Goal: Obtain resource: Download file/media

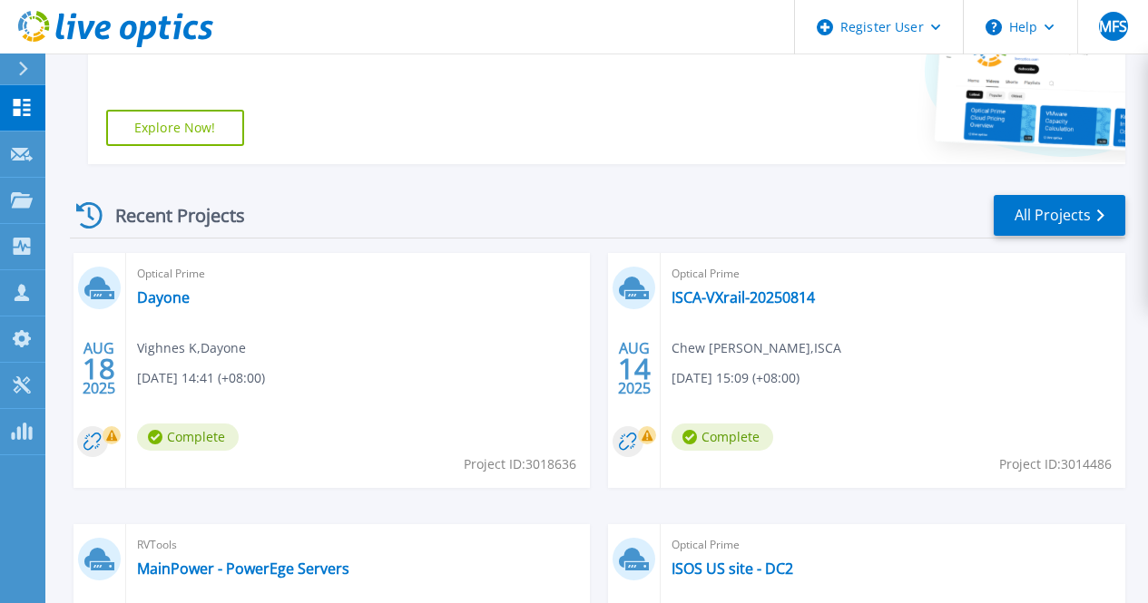
scroll to position [385, 0]
click at [672, 301] on link "ISCA-VXrail-20250814" at bounding box center [743, 297] width 143 height 18
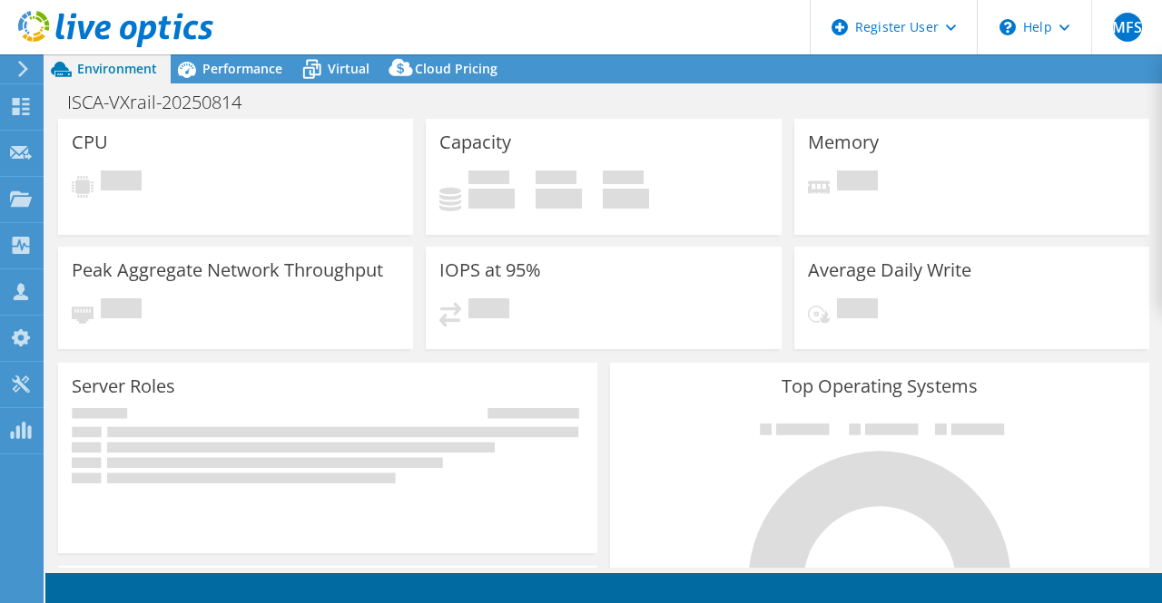
select select "USD"
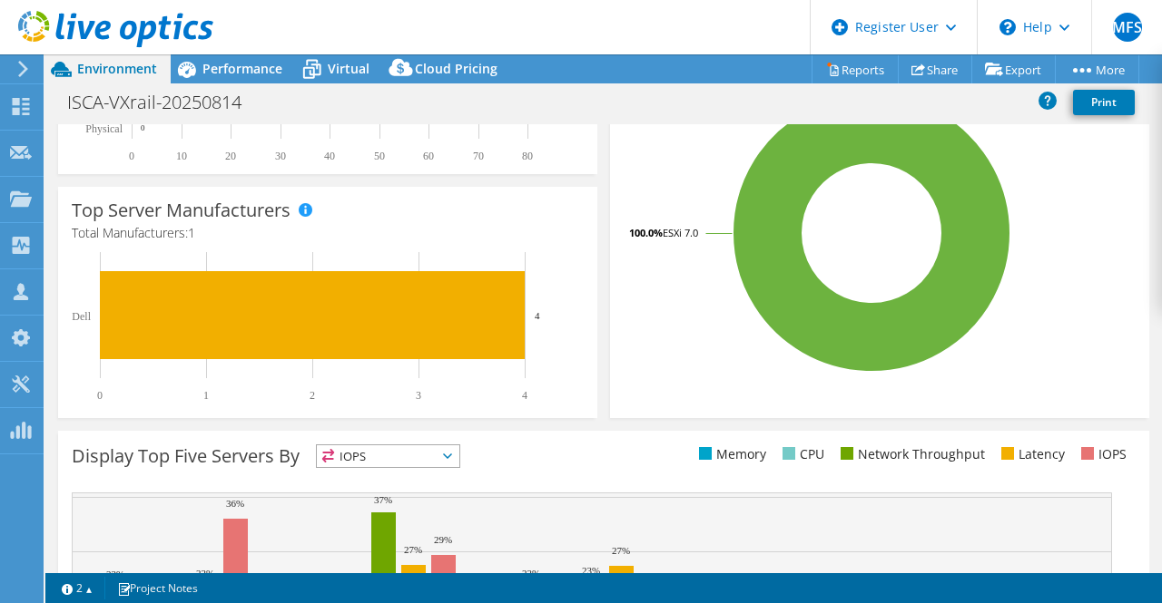
scroll to position [405, 0]
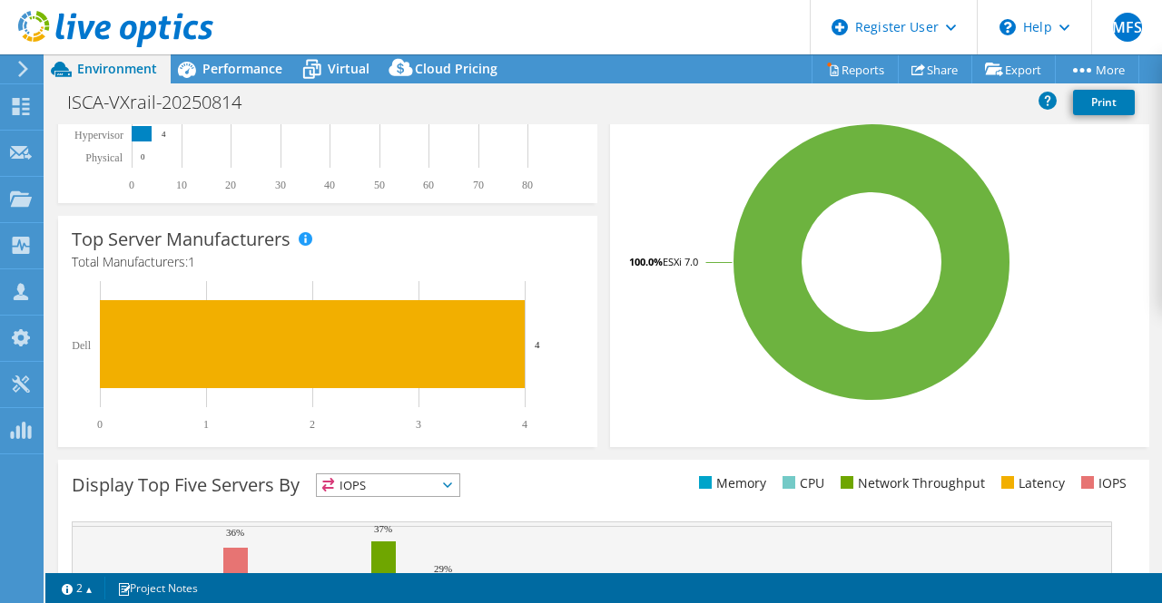
click at [453, 489] on span "IOPS" at bounding box center [388, 486] width 142 height 22
click at [549, 474] on div "Display Top Five Servers By IOPS IOPS" at bounding box center [338, 489] width 532 height 30
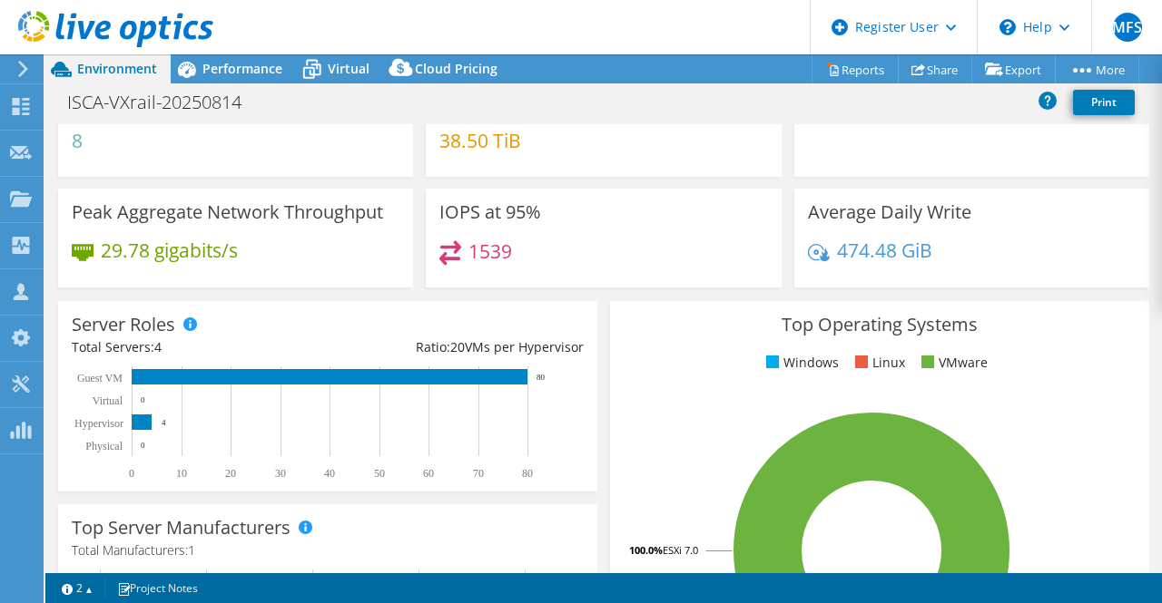
scroll to position [0, 0]
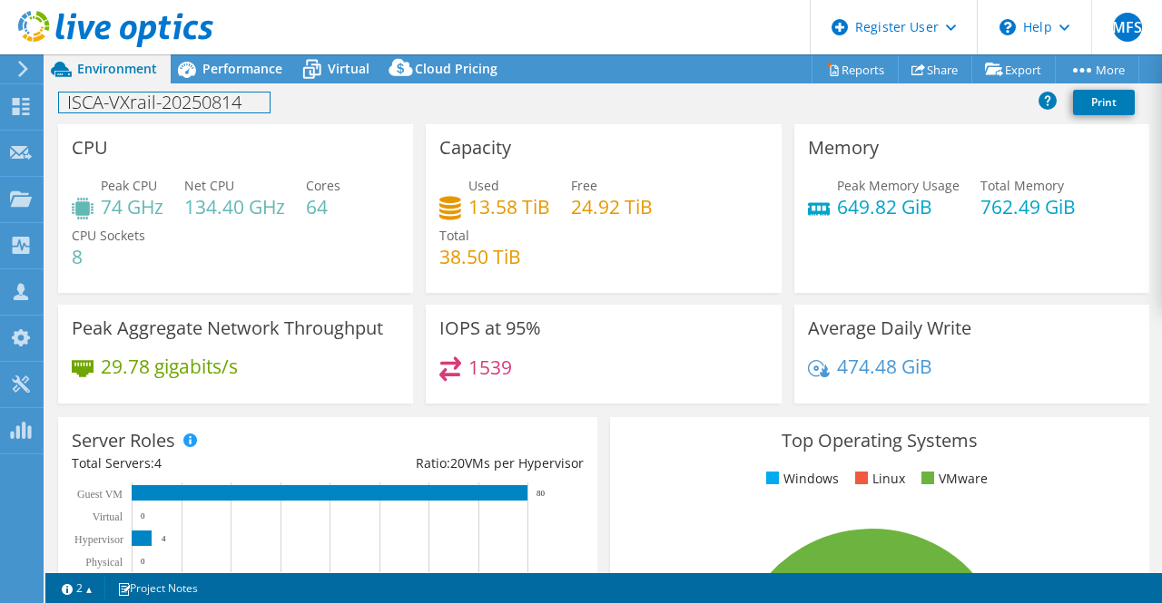
click at [246, 84] on div "ISCA-VXrail-20250814 Print" at bounding box center [603, 103] width 1116 height 41
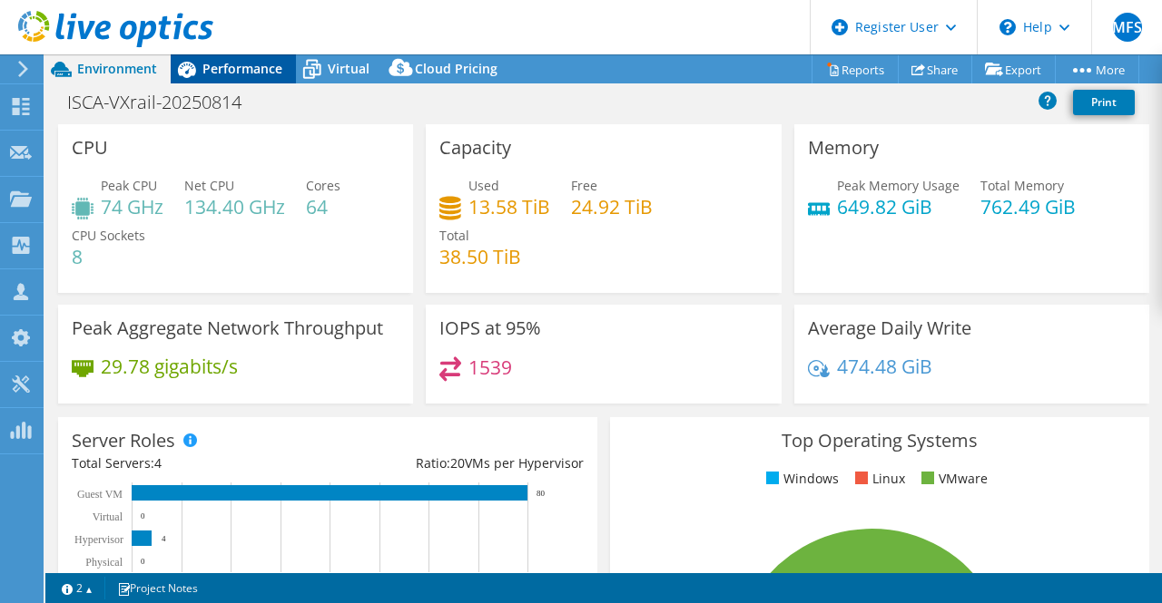
click at [241, 78] on div "Performance" at bounding box center [233, 68] width 125 height 29
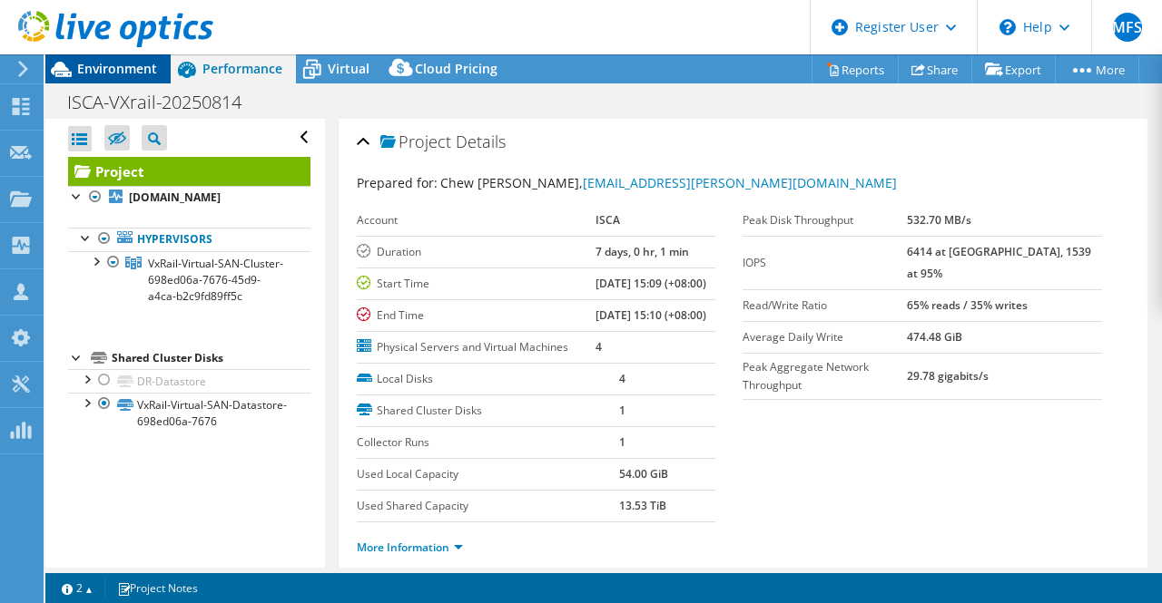
click at [117, 74] on span "Environment" at bounding box center [117, 68] width 80 height 17
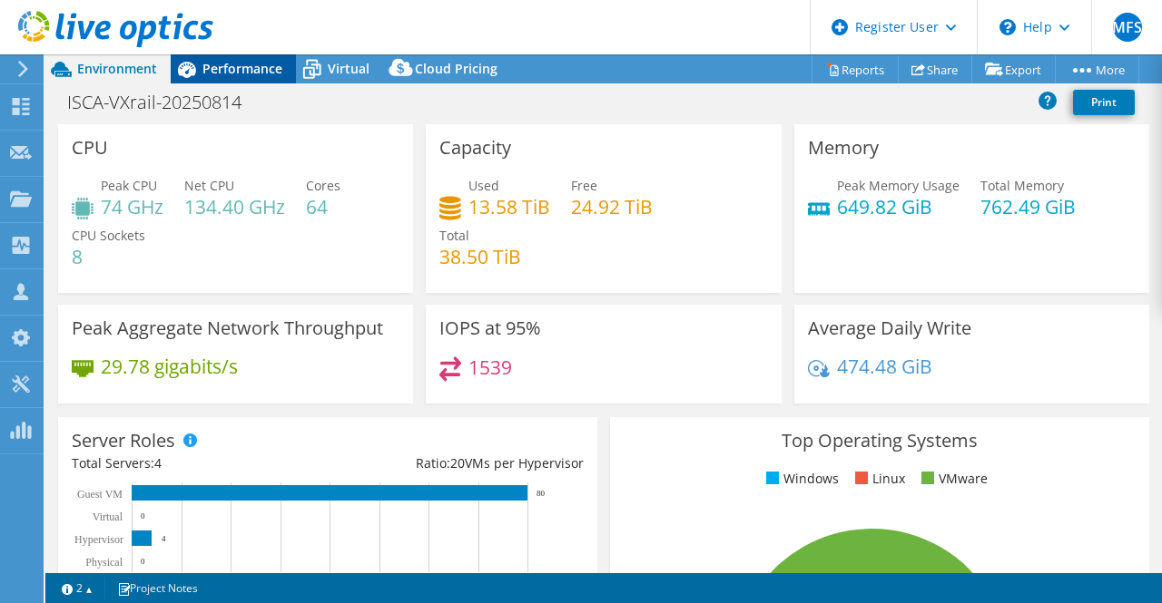
click at [226, 76] on span "Performance" at bounding box center [242, 68] width 80 height 17
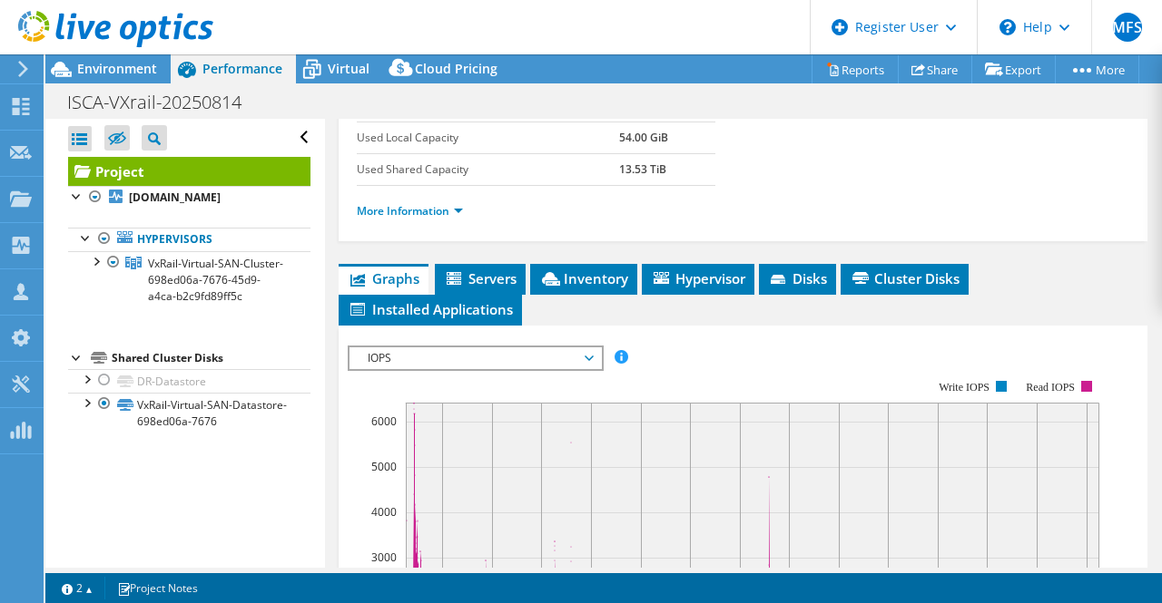
scroll to position [338, 0]
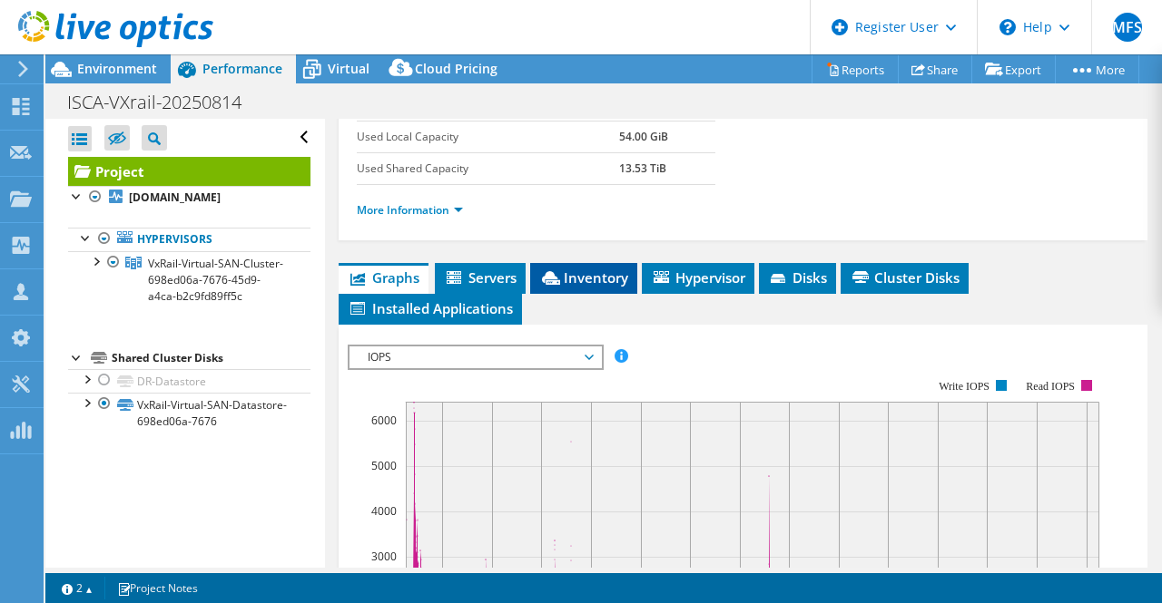
click at [554, 294] on li "Inventory" at bounding box center [583, 278] width 107 height 31
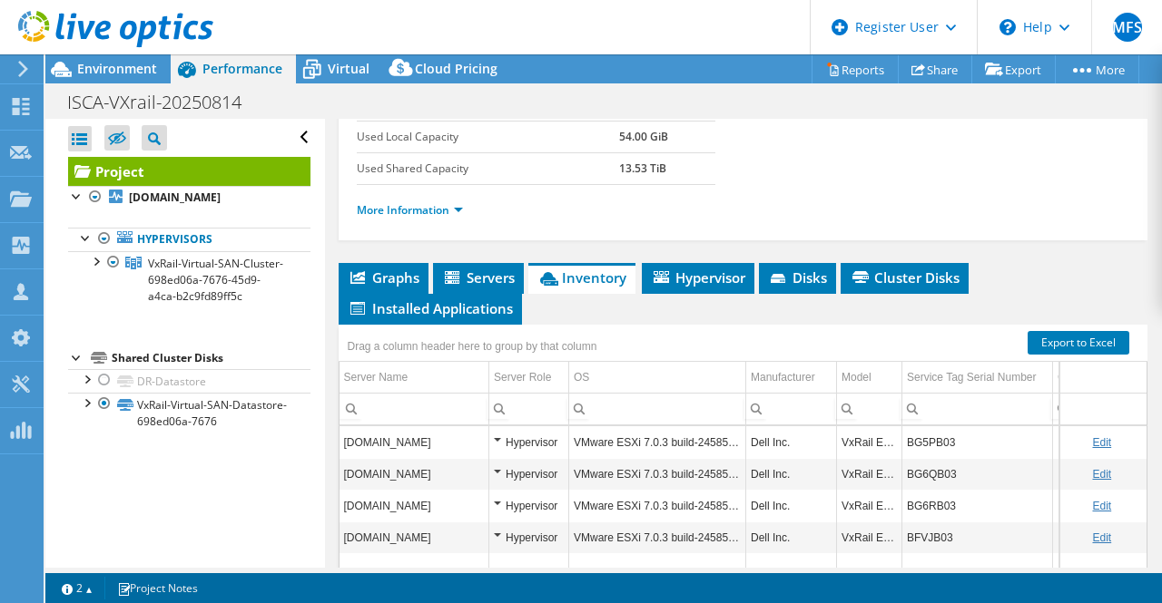
scroll to position [575, 0]
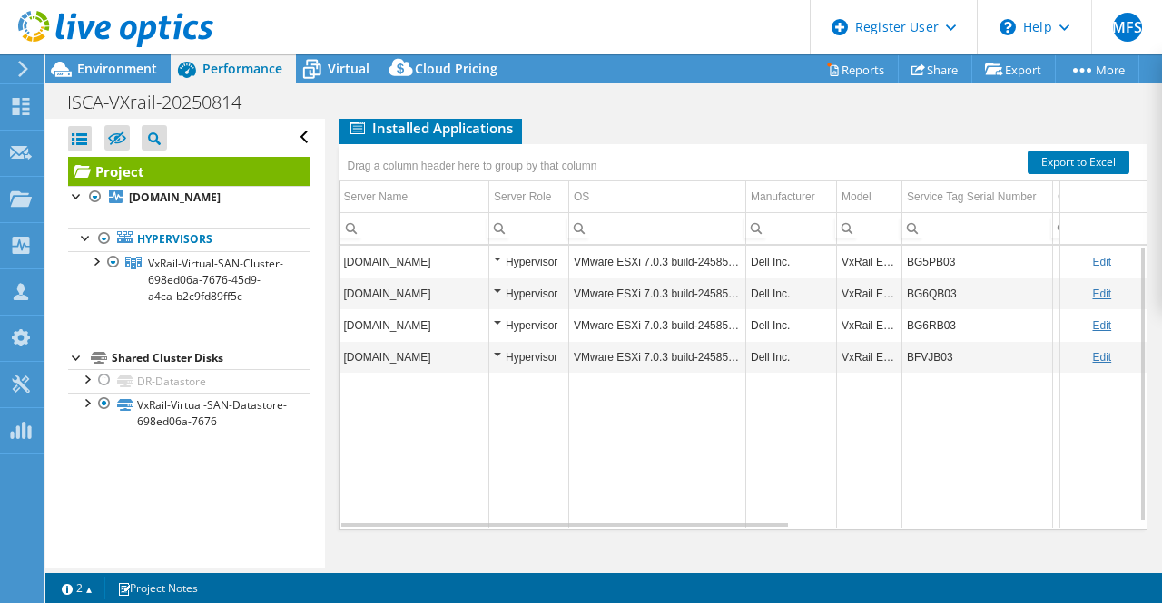
click at [930, 261] on td "BG5PB03" at bounding box center [977, 262] width 151 height 32
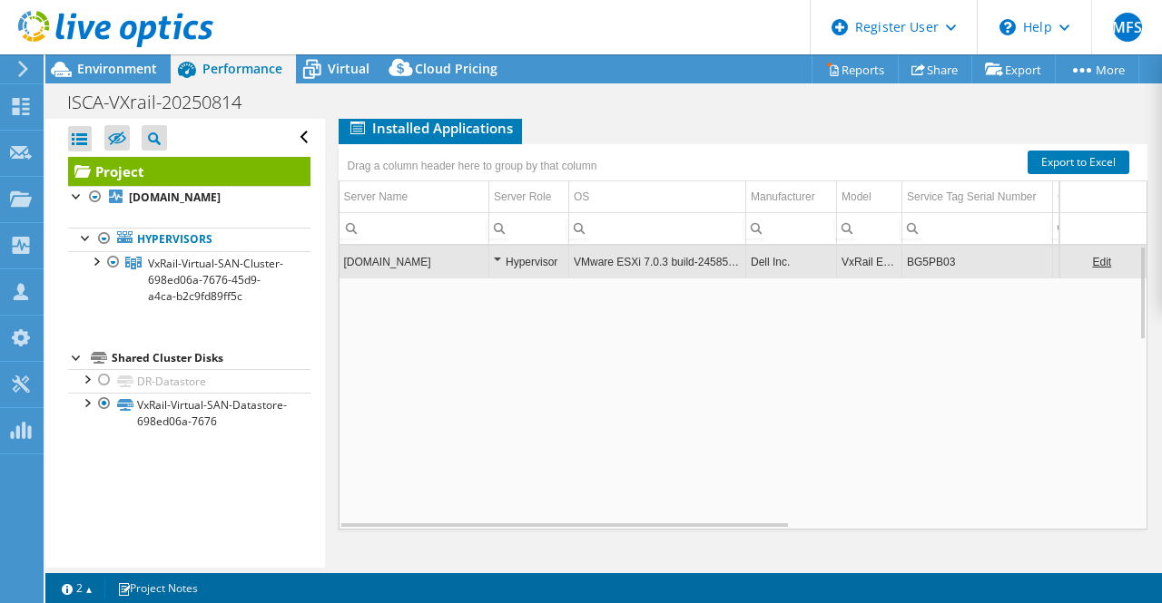
click at [930, 261] on td "BG5PB03" at bounding box center [977, 262] width 151 height 32
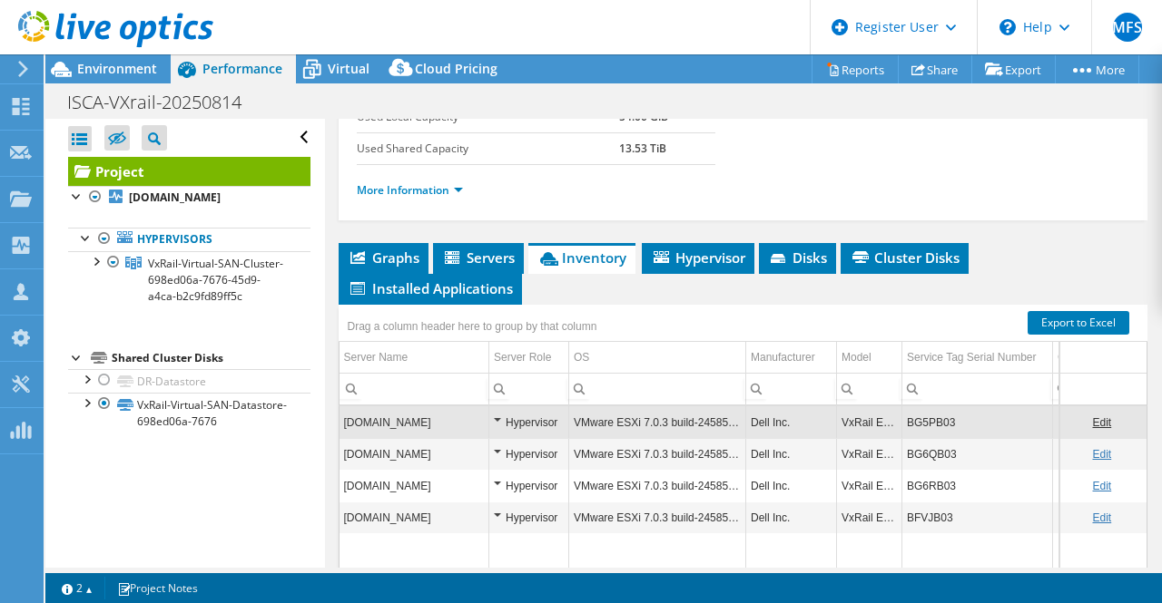
scroll to position [0, 0]
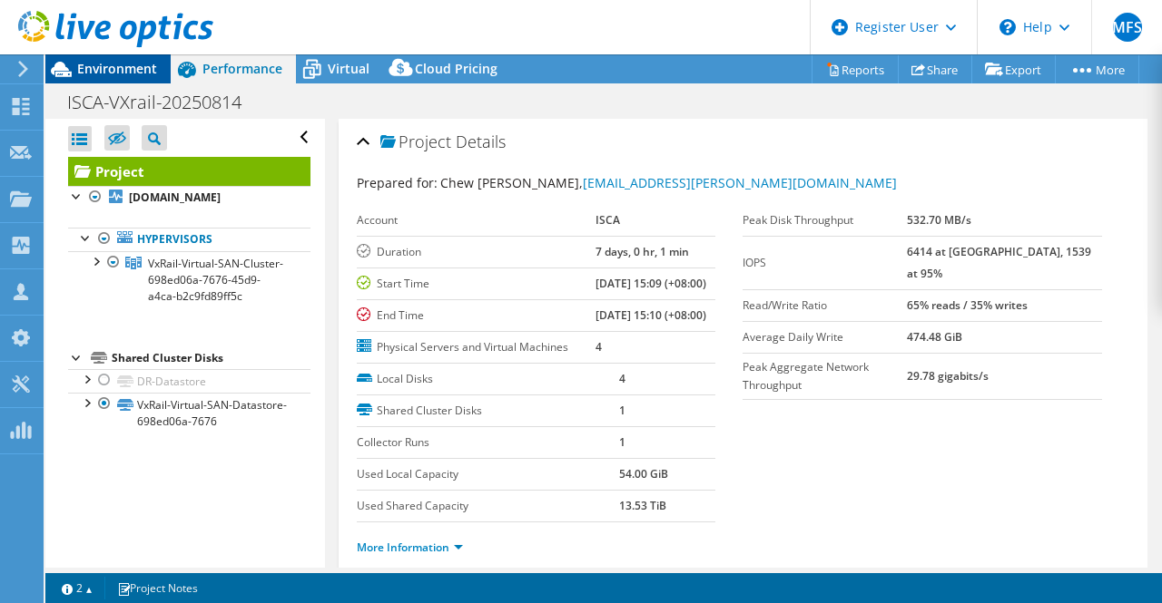
click at [109, 70] on span "Environment" at bounding box center [117, 68] width 80 height 17
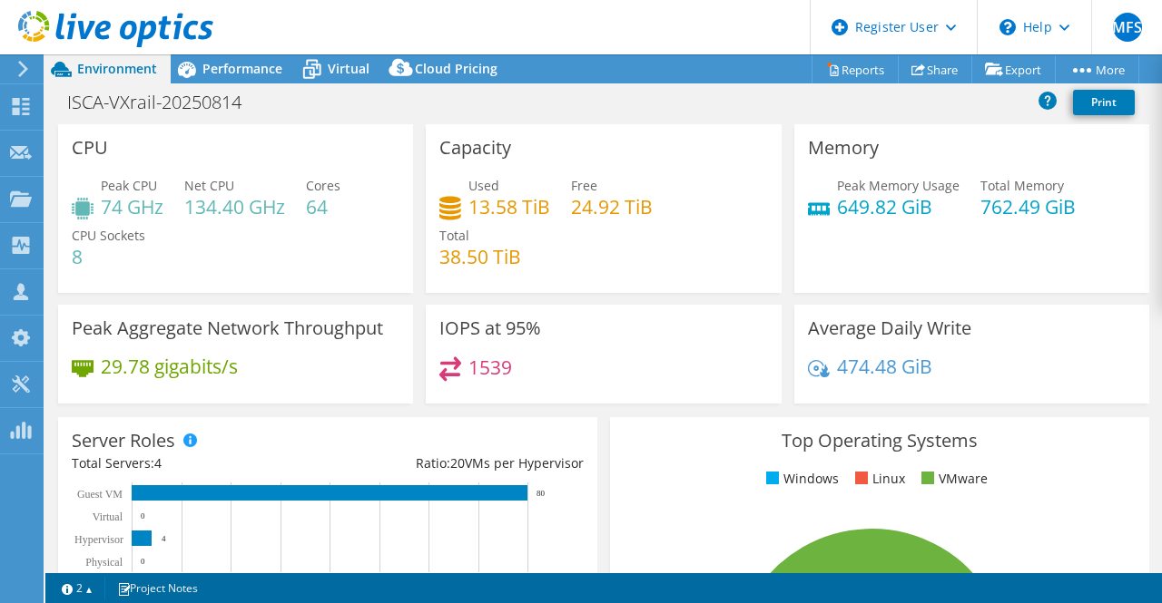
click at [501, 207] on h4 "13.58 TiB" at bounding box center [509, 207] width 82 height 20
click at [616, 294] on div "Capacity Used 13.58 TiB Free 24.92 TiB Total 38.50 TiB" at bounding box center [603, 214] width 368 height 181
click at [211, 62] on span "Performance" at bounding box center [242, 68] width 80 height 17
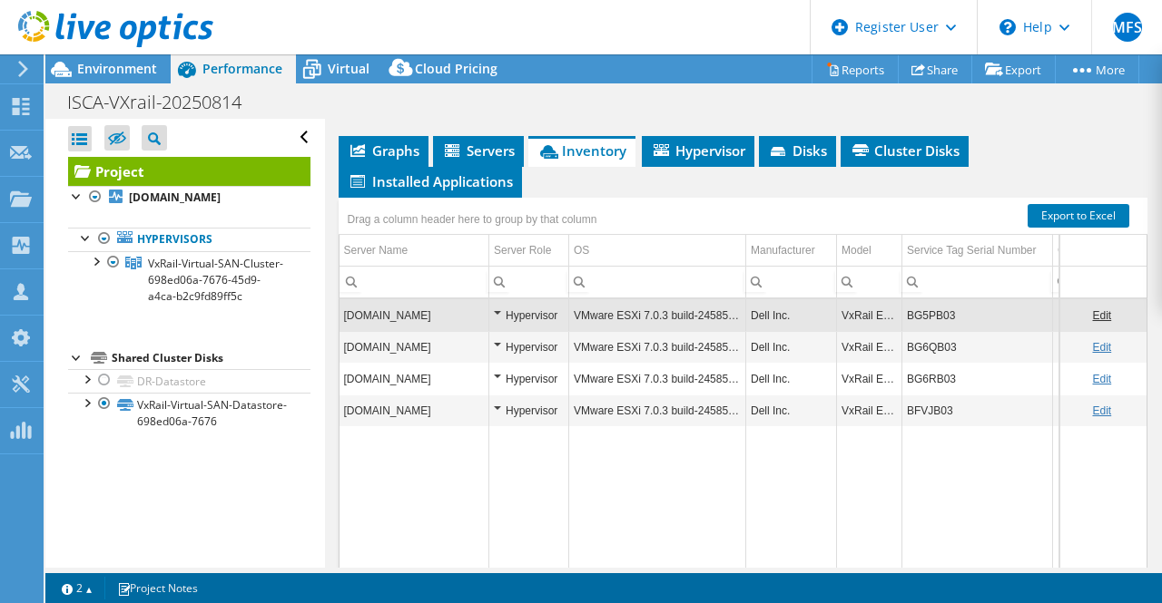
scroll to position [469, 0]
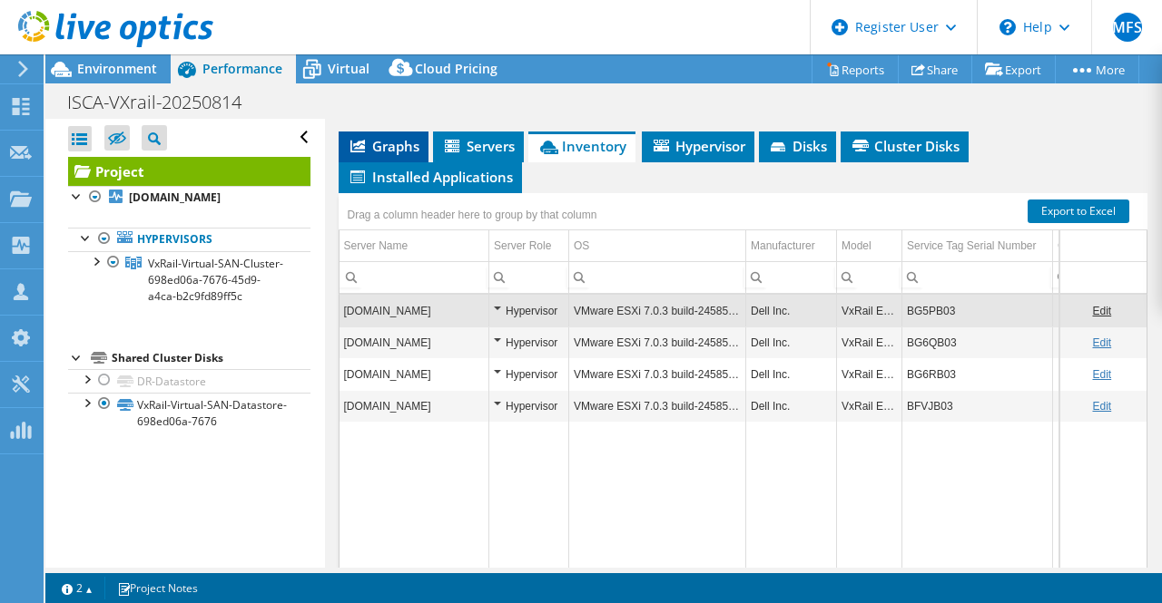
click at [381, 155] on span "Graphs" at bounding box center [384, 146] width 72 height 18
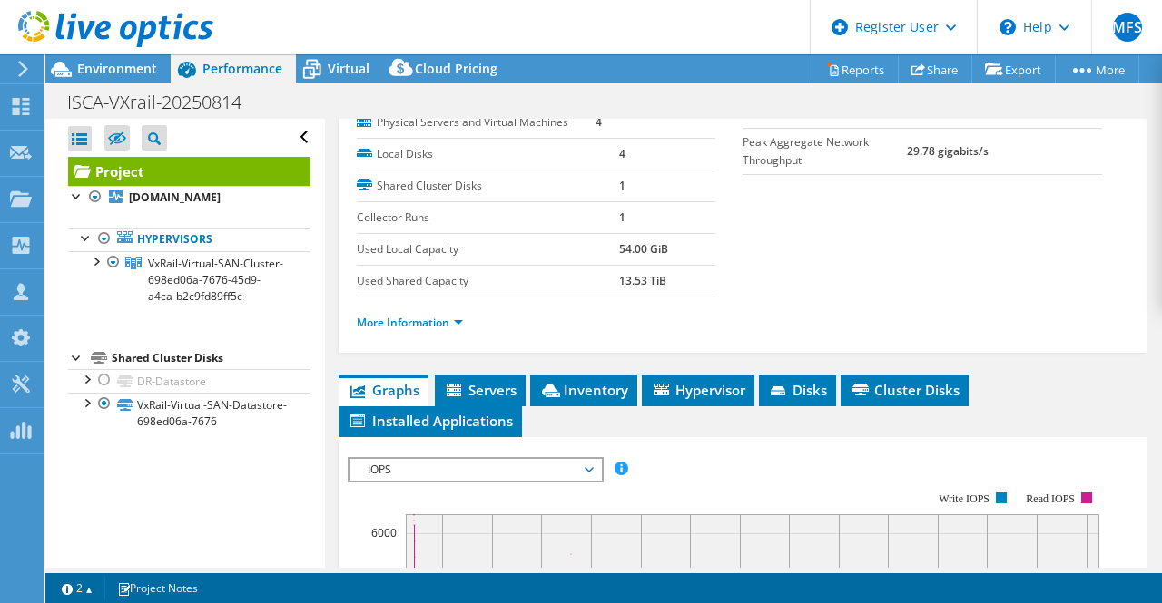
scroll to position [0, 0]
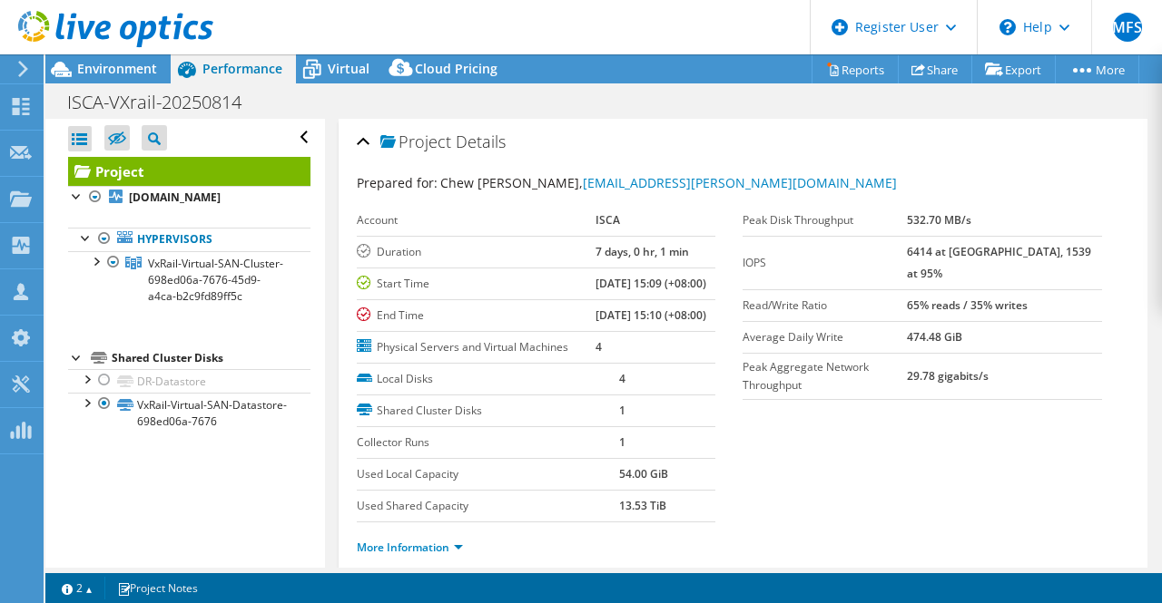
click at [961, 254] on b "6414 at [GEOGRAPHIC_DATA], 1539 at 95%" at bounding box center [999, 262] width 184 height 37
click at [966, 360] on td "29.78 gigabits/s" at bounding box center [1004, 376] width 195 height 46
click at [103, 78] on div "Environment" at bounding box center [107, 68] width 125 height 29
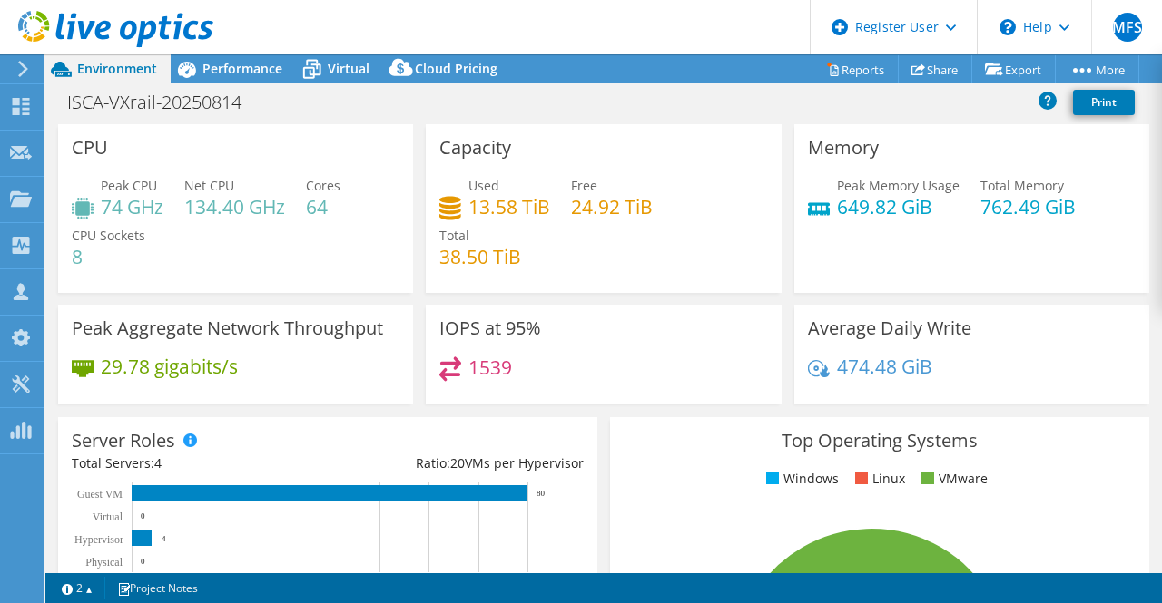
click at [668, 76] on div "Project Actions Project Actions Reports Share Export vSAN ReadyNode Sizer" at bounding box center [603, 68] width 1116 height 29
click at [218, 68] on span "Performance" at bounding box center [242, 68] width 80 height 17
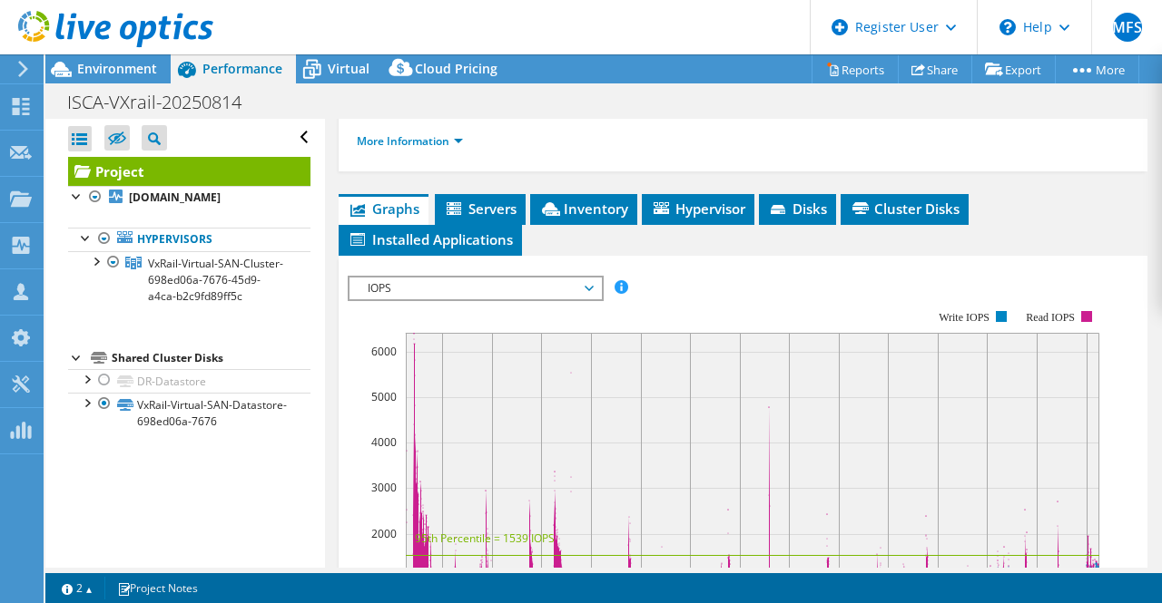
scroll to position [400, 0]
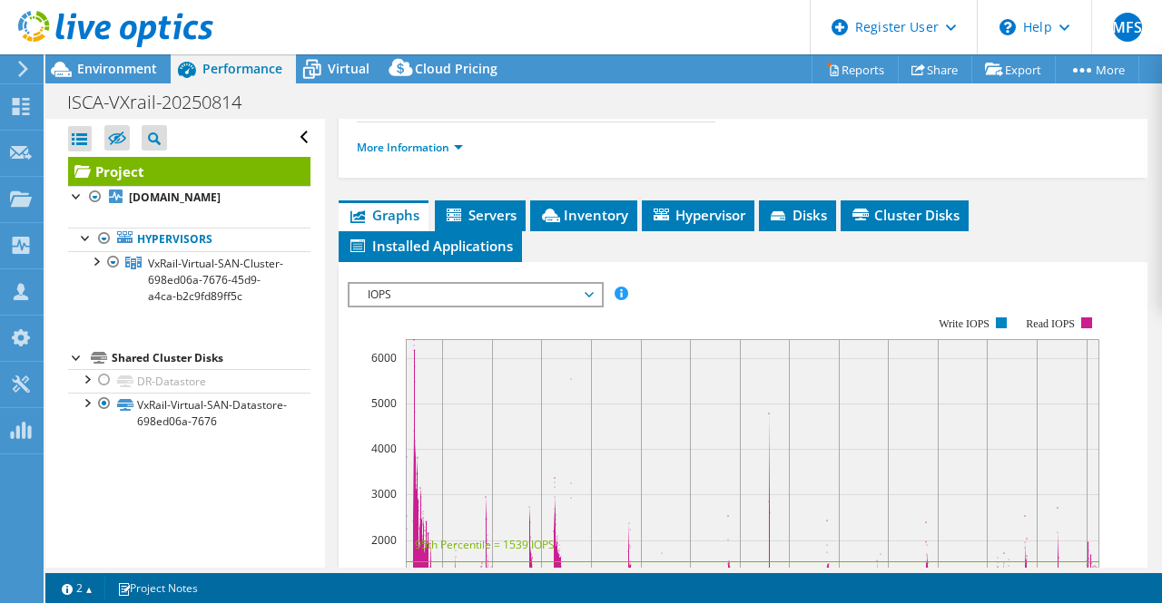
click at [603, 256] on div "Project Details Prepared for: Chew Meng Lee, chewmeng.lee@isca.org.sg Account I…" at bounding box center [743, 373] width 837 height 1309
click at [599, 224] on span "Inventory" at bounding box center [583, 215] width 89 height 18
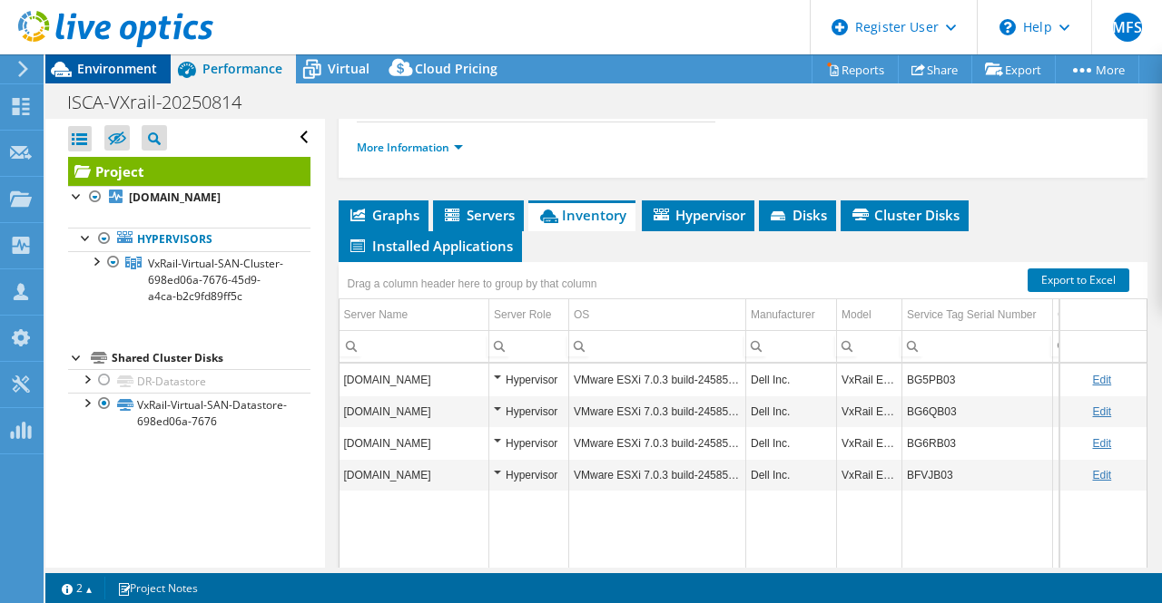
click at [121, 62] on span "Environment" at bounding box center [117, 68] width 80 height 17
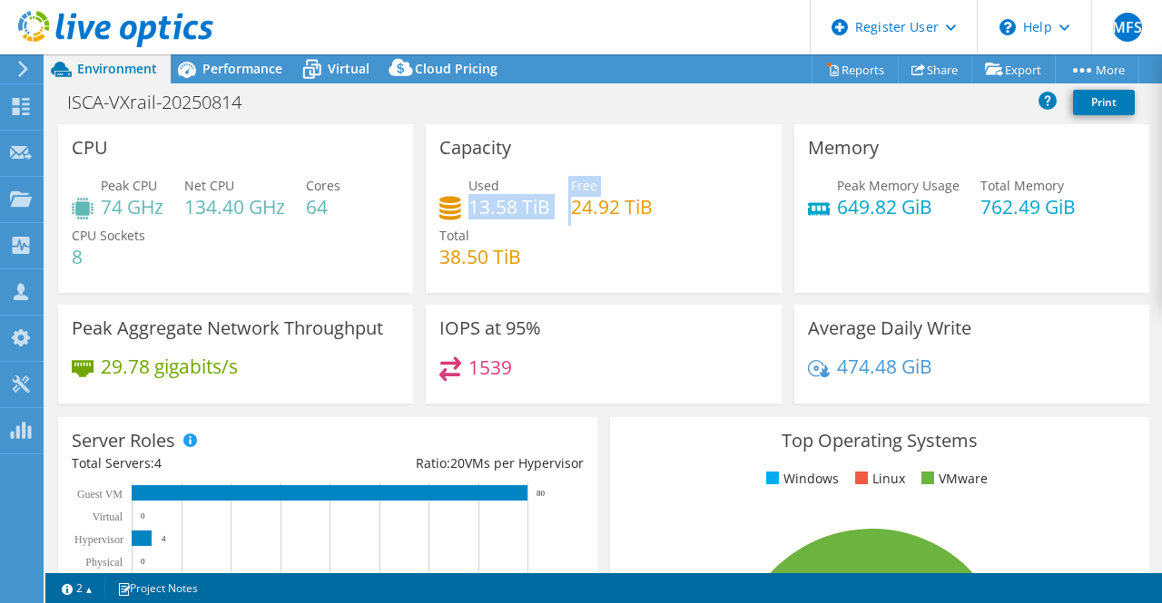
drag, startPoint x: 468, startPoint y: 206, endPoint x: 572, endPoint y: 216, distance: 103.9
click at [572, 216] on div "Used 13.58 TiB Free 24.92 TiB Total 38.50 TiB" at bounding box center [603, 230] width 328 height 109
click at [192, 59] on div at bounding box center [106, 30] width 213 height 61
click at [235, 83] on div "Performance" at bounding box center [233, 68] width 125 height 29
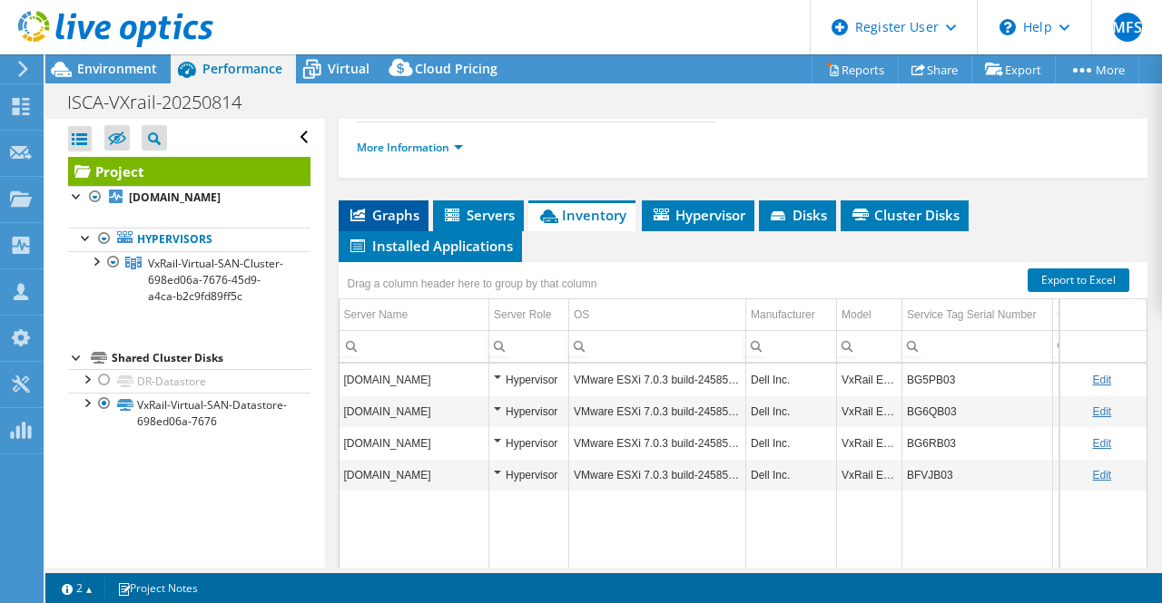
click at [397, 224] on span "Graphs" at bounding box center [384, 215] width 72 height 18
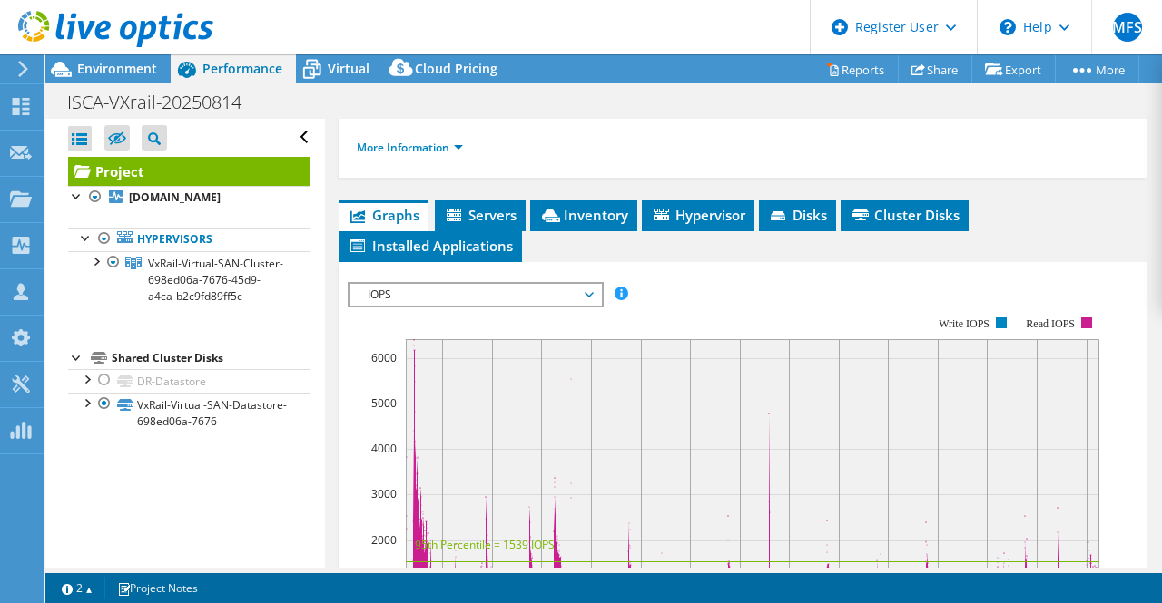
click at [532, 306] on span "IOPS" at bounding box center [474, 295] width 233 height 22
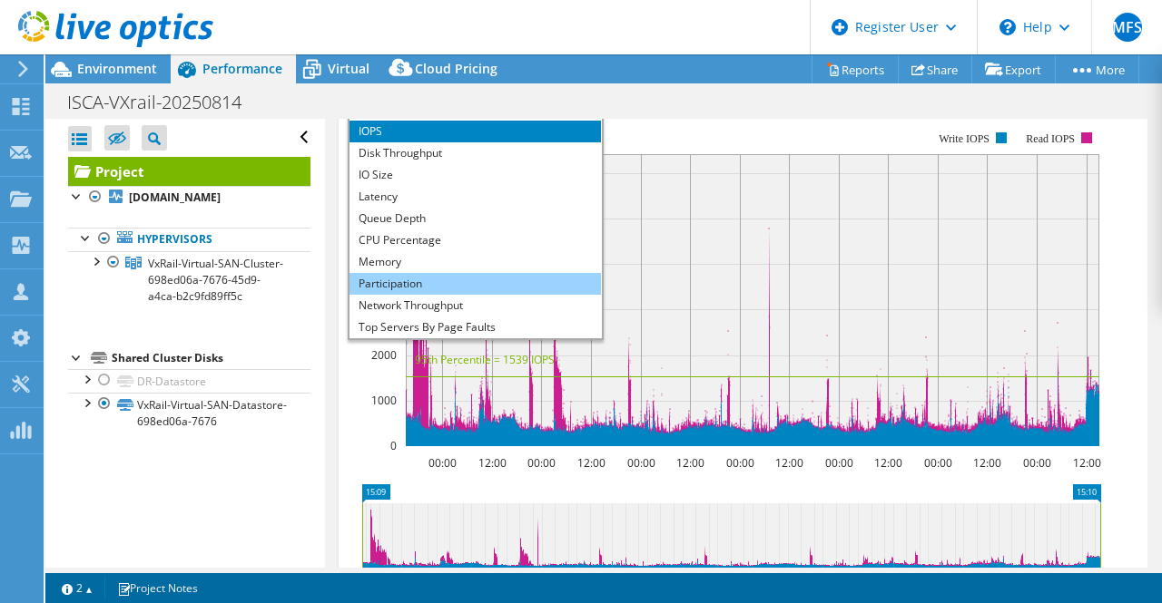
scroll to position [584, 0]
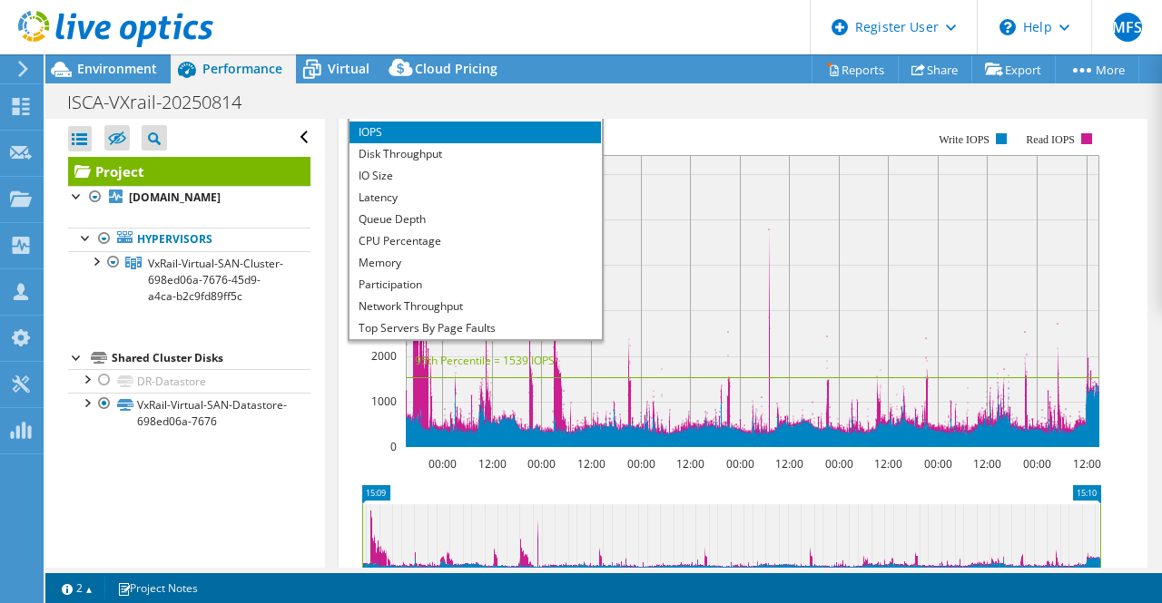
click at [708, 164] on rect at bounding box center [724, 290] width 753 height 363
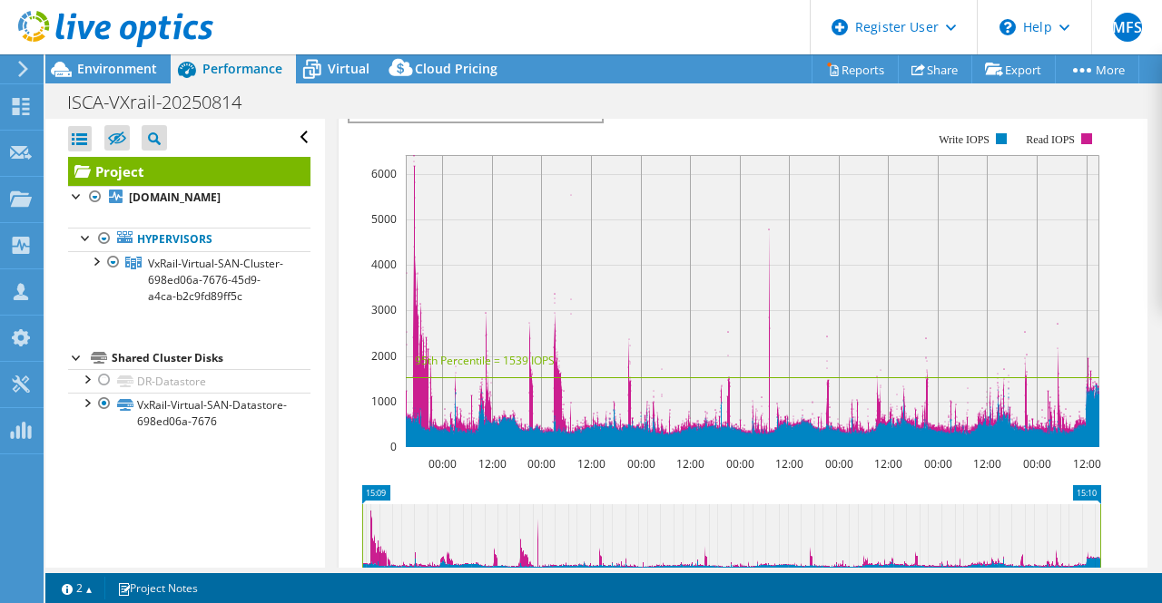
click at [581, 122] on span "IOPS" at bounding box center [474, 111] width 233 height 22
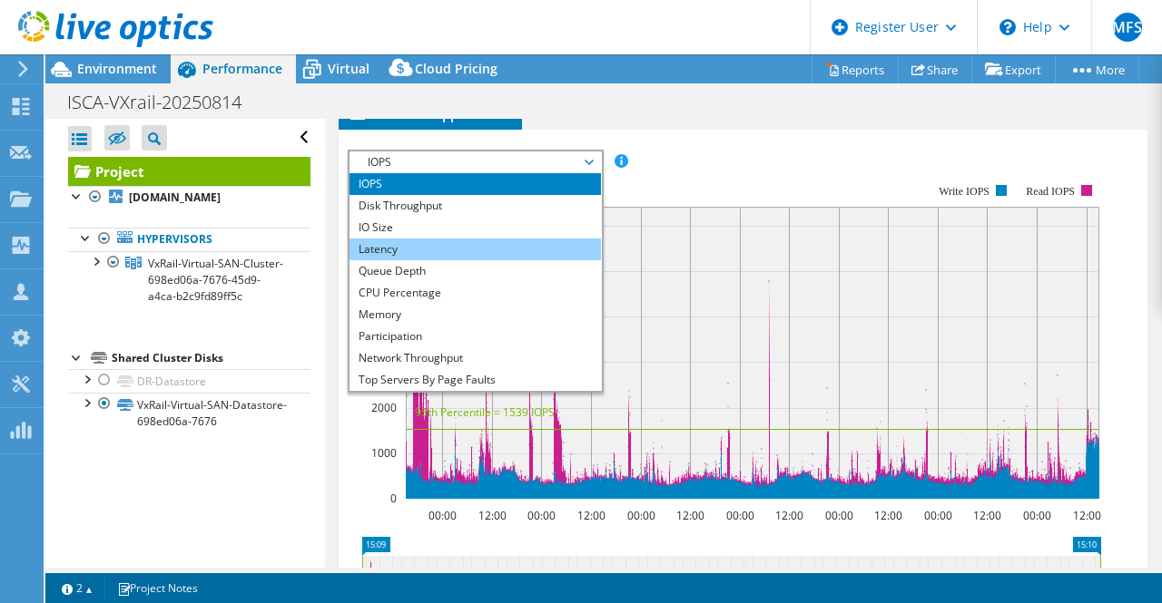
scroll to position [532, 0]
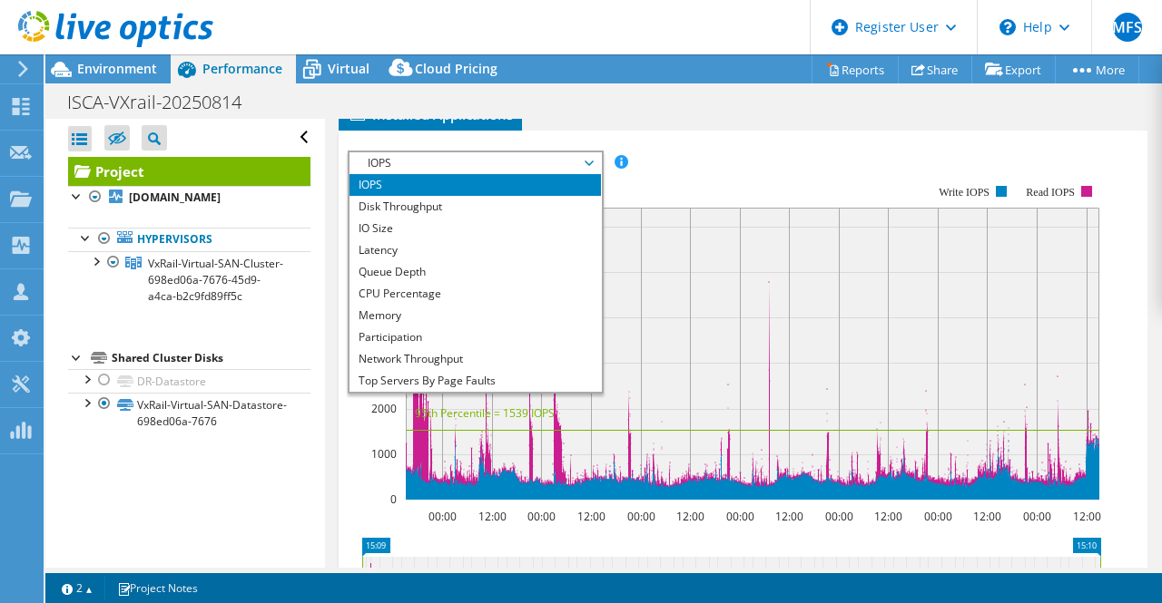
click at [495, 174] on span "IOPS" at bounding box center [474, 163] width 233 height 22
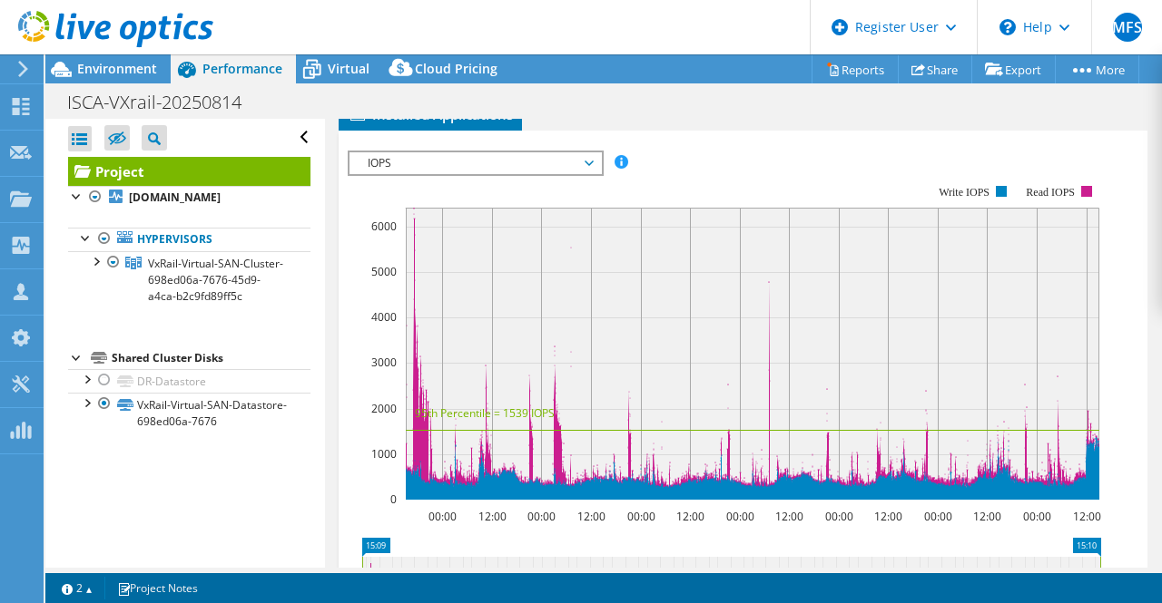
click at [527, 174] on span "IOPS" at bounding box center [474, 163] width 233 height 22
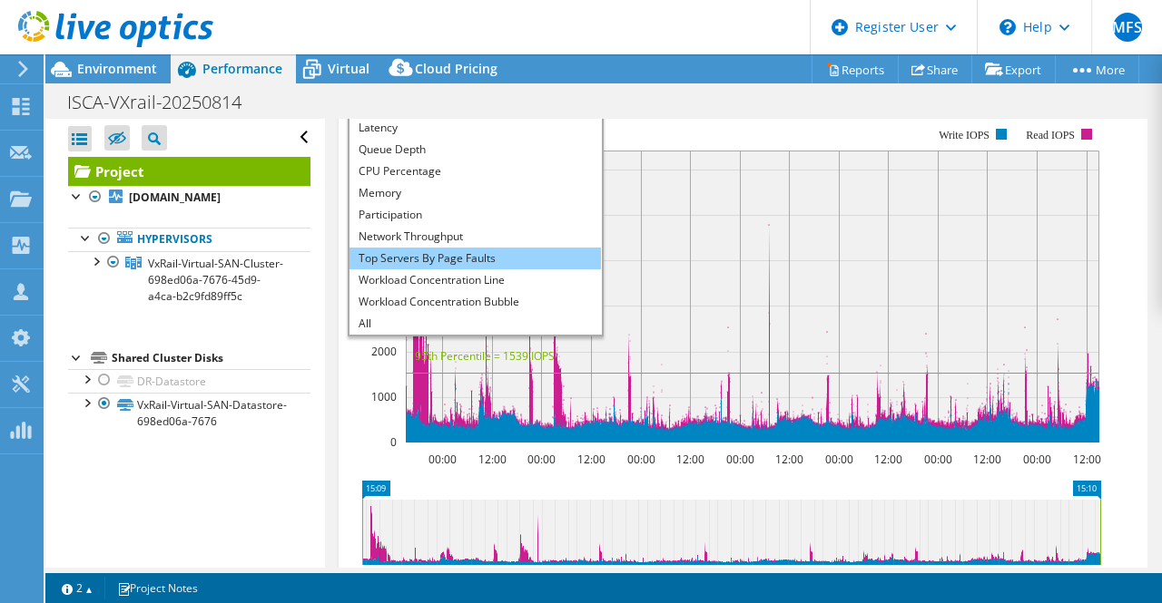
scroll to position [575, 0]
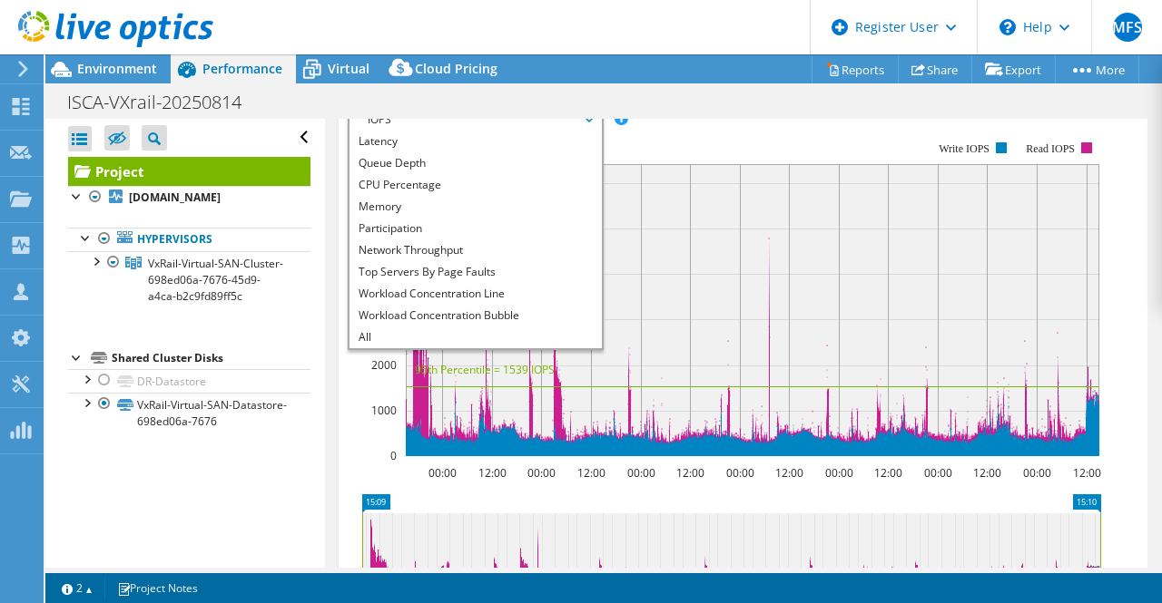
click at [694, 152] on div "IOPS Disk Throughput IO Size Latency Queue Depth CPU Percentage Memory Page Fau…" at bounding box center [743, 407] width 791 height 640
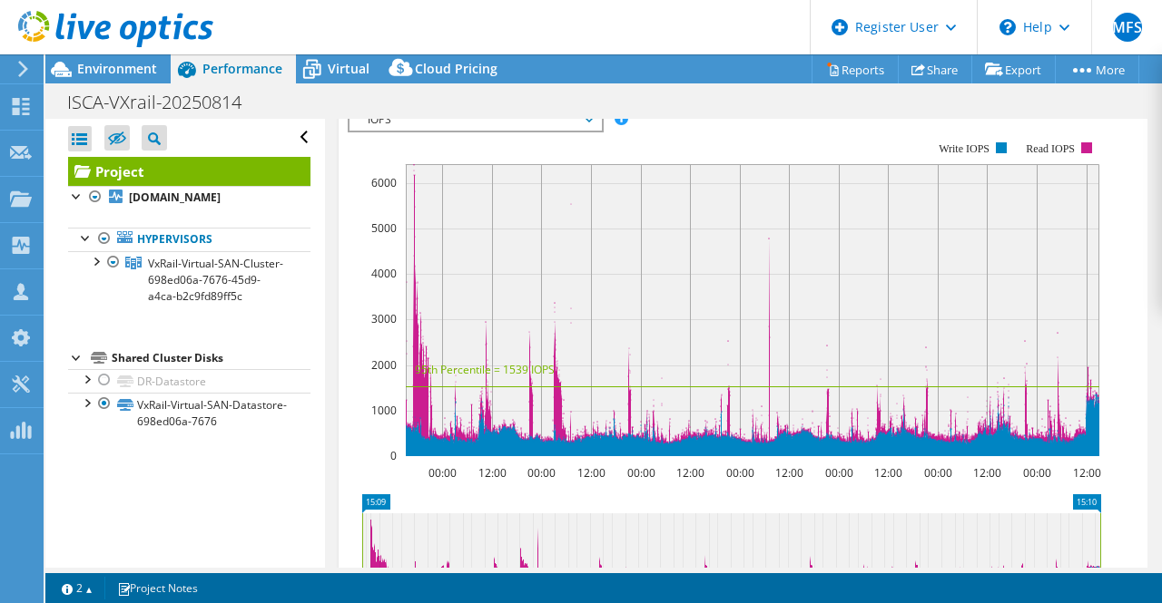
click at [730, 178] on rect at bounding box center [724, 299] width 753 height 363
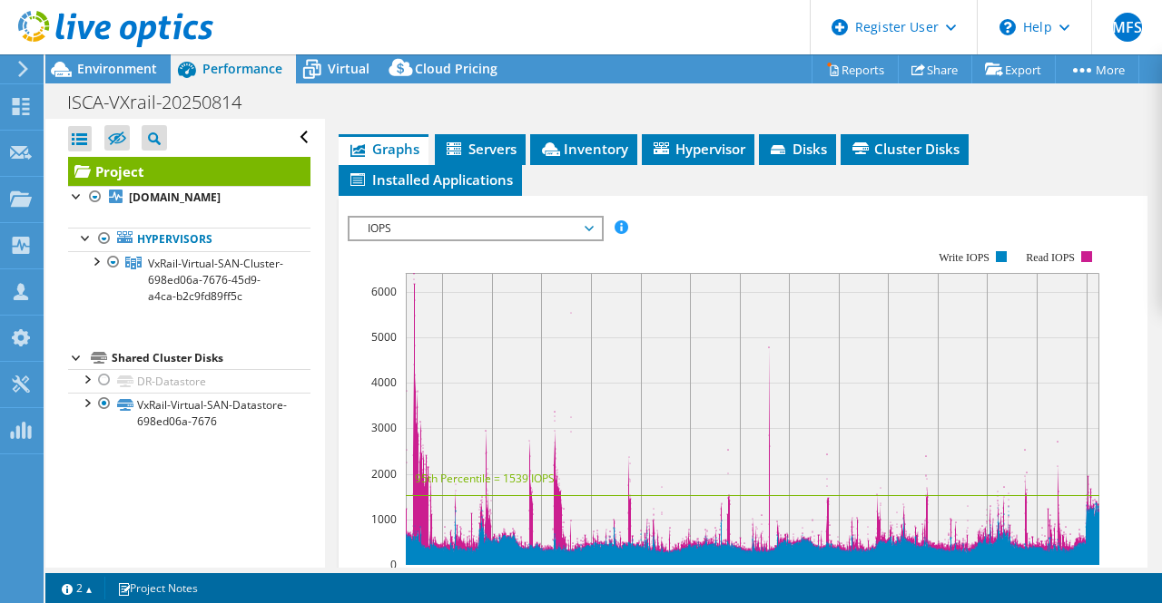
scroll to position [466, 0]
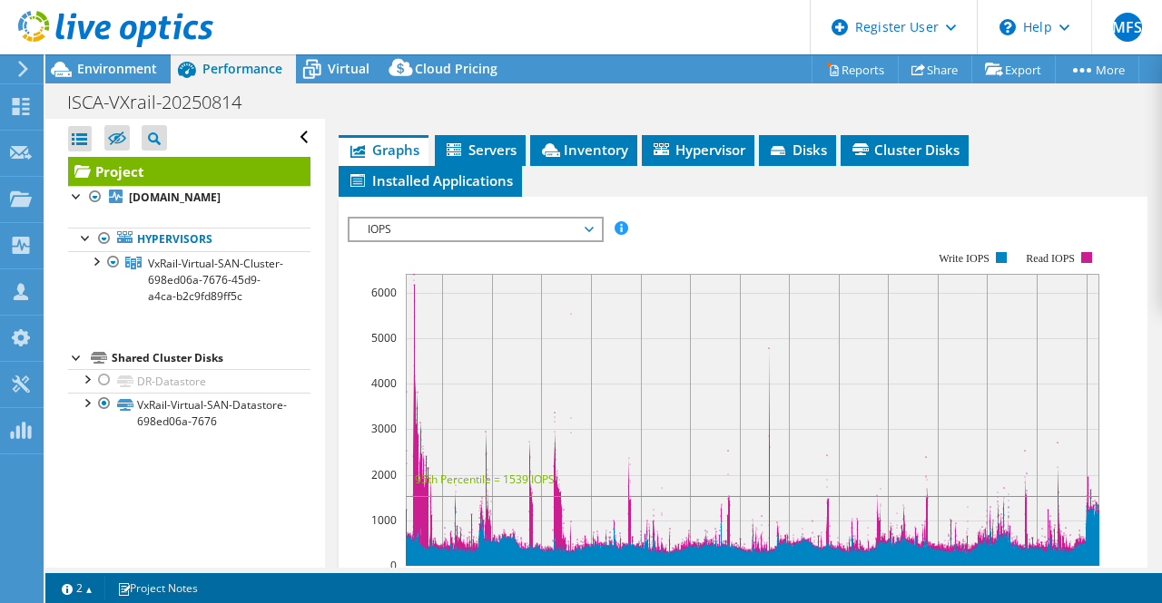
click at [404, 240] on span "IOPS" at bounding box center [474, 230] width 233 height 22
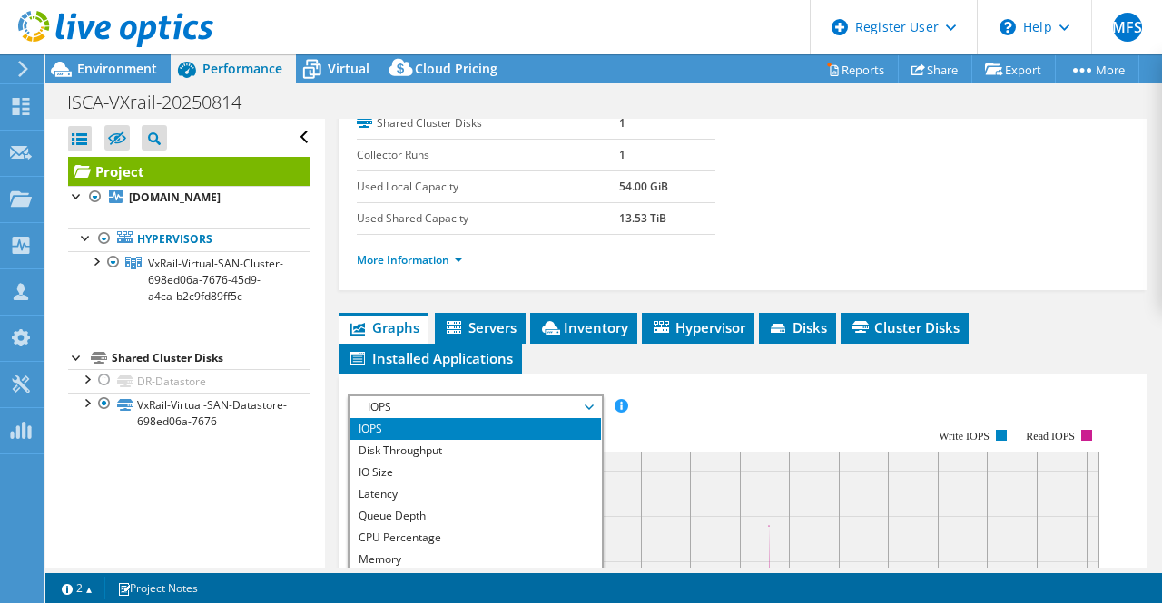
scroll to position [287, 0]
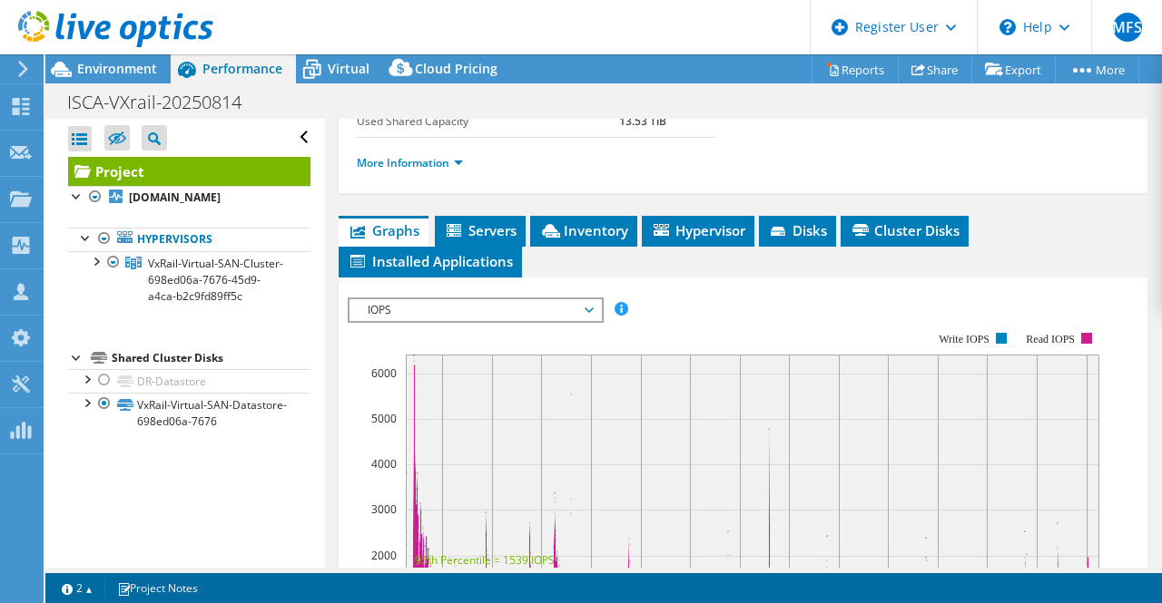
scroll to position [386, 0]
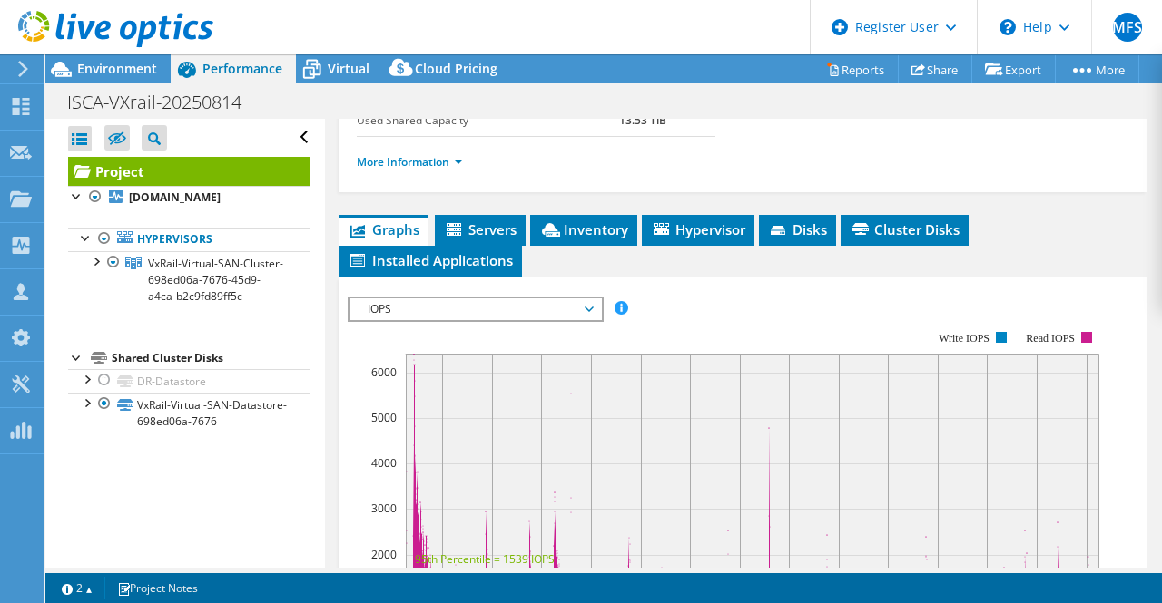
click at [383, 320] on span "IOPS" at bounding box center [474, 310] width 233 height 22
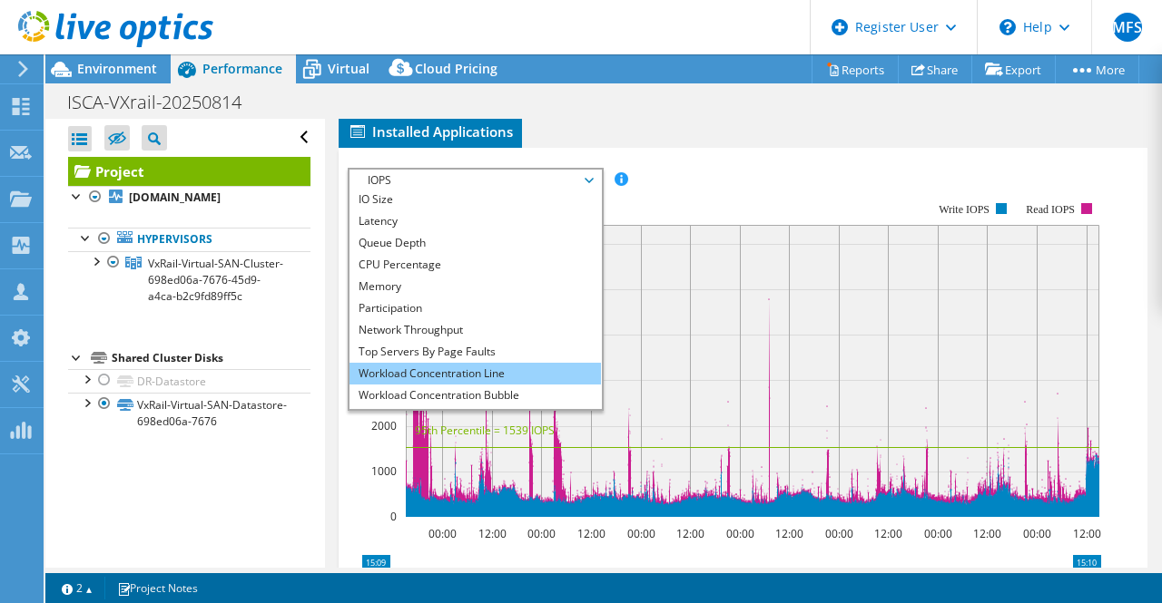
scroll to position [65, 0]
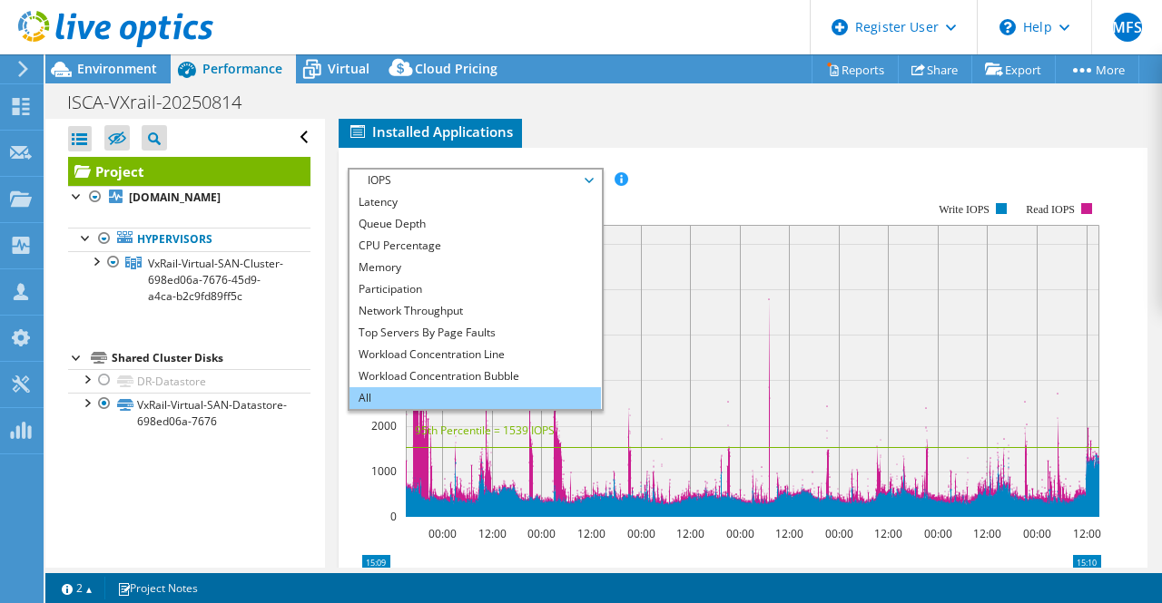
click at [376, 409] on li "All" at bounding box center [474, 398] width 251 height 22
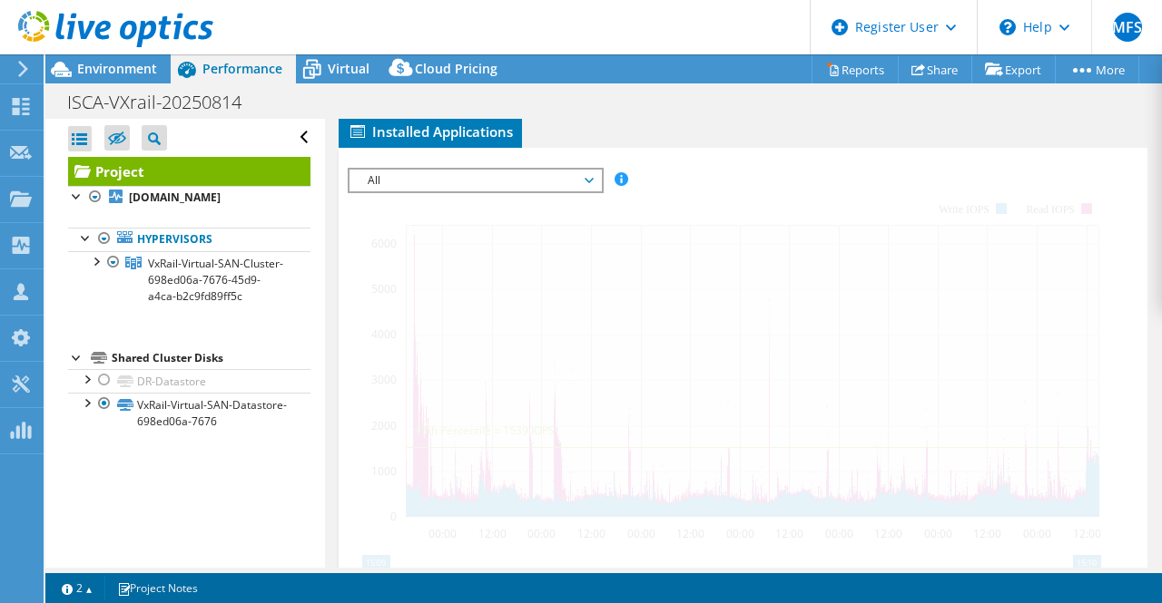
click at [408, 191] on span "All" at bounding box center [474, 181] width 233 height 22
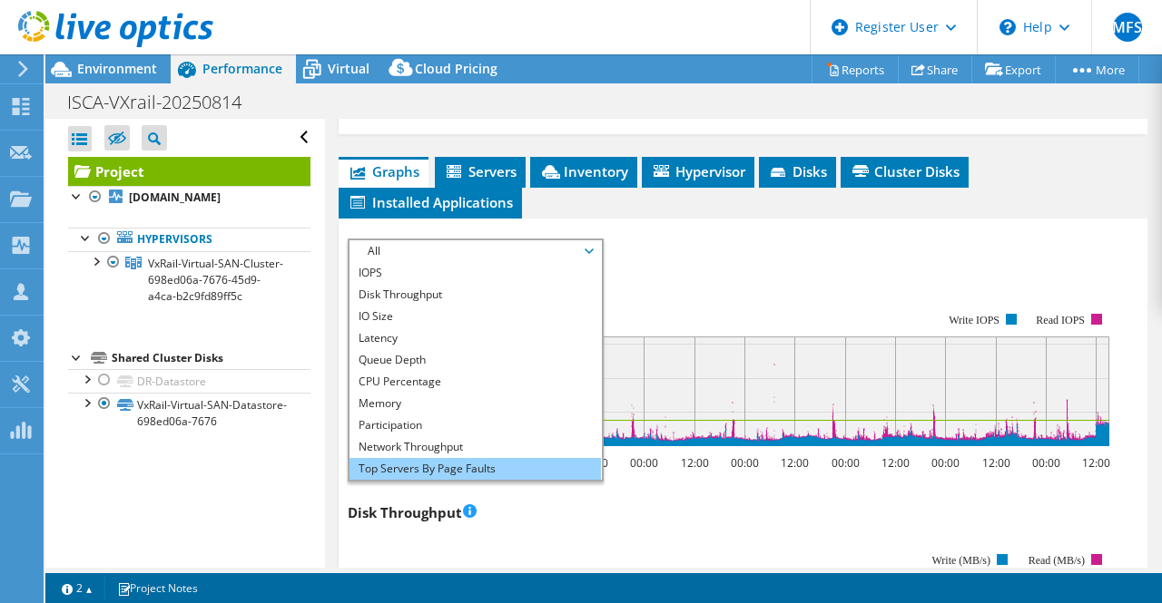
scroll to position [441, 0]
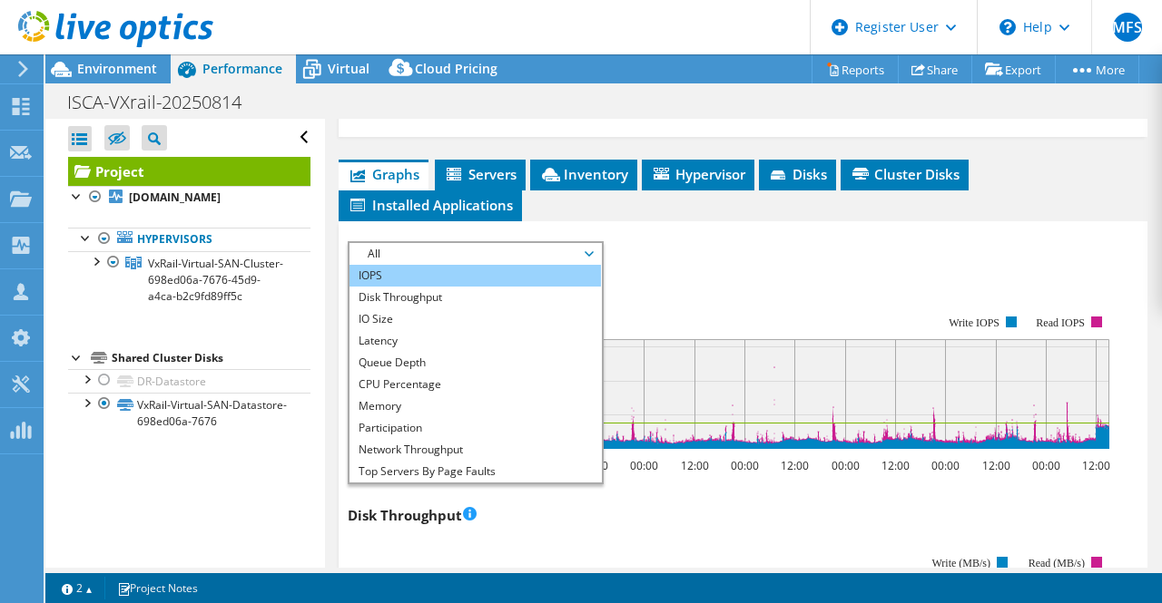
click at [415, 287] on li "IOPS" at bounding box center [474, 276] width 251 height 22
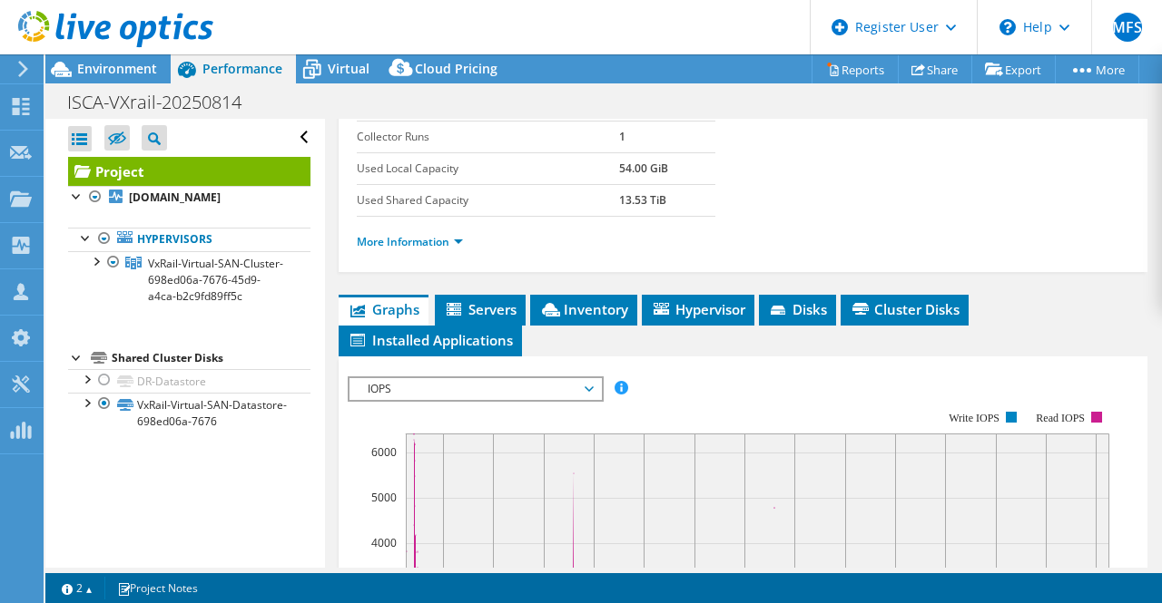
scroll to position [291, 0]
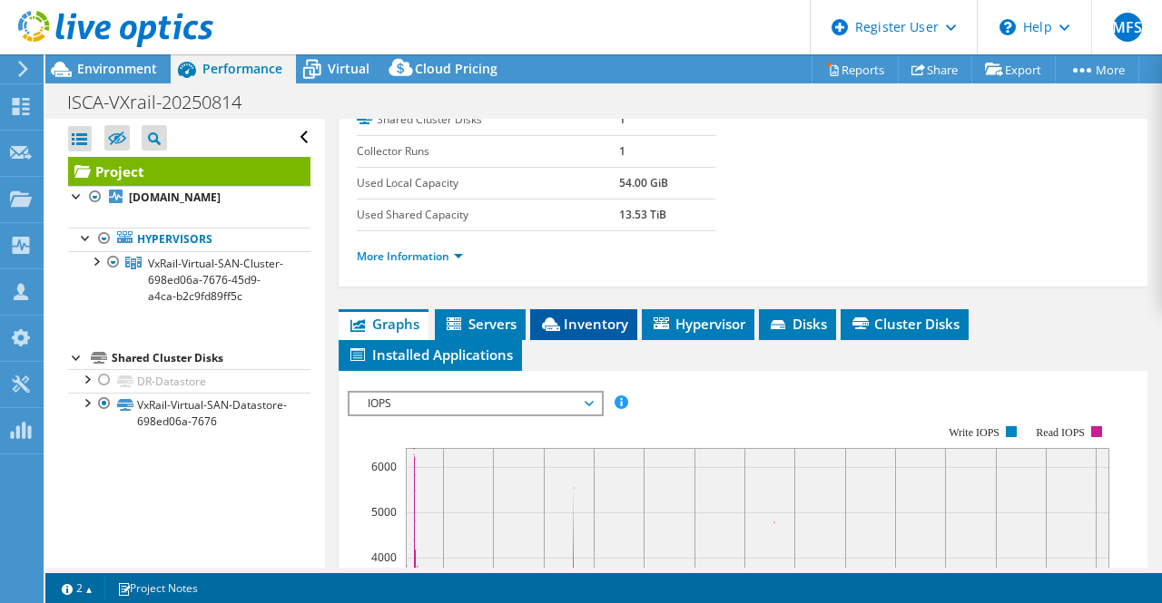
click at [586, 340] on li "Inventory" at bounding box center [583, 324] width 107 height 31
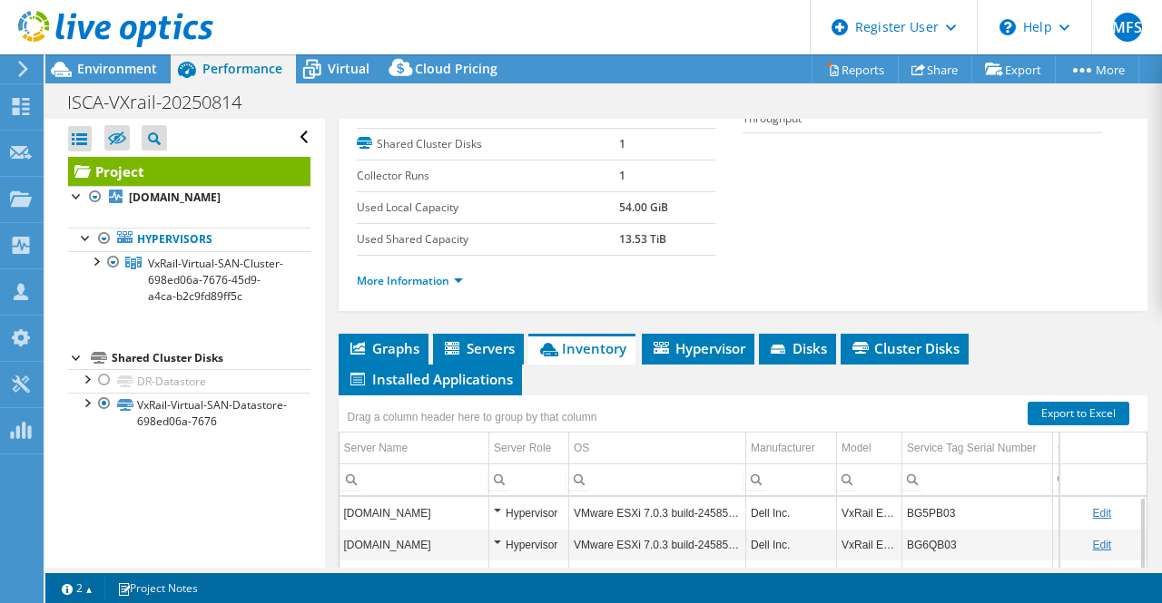
scroll to position [265, 0]
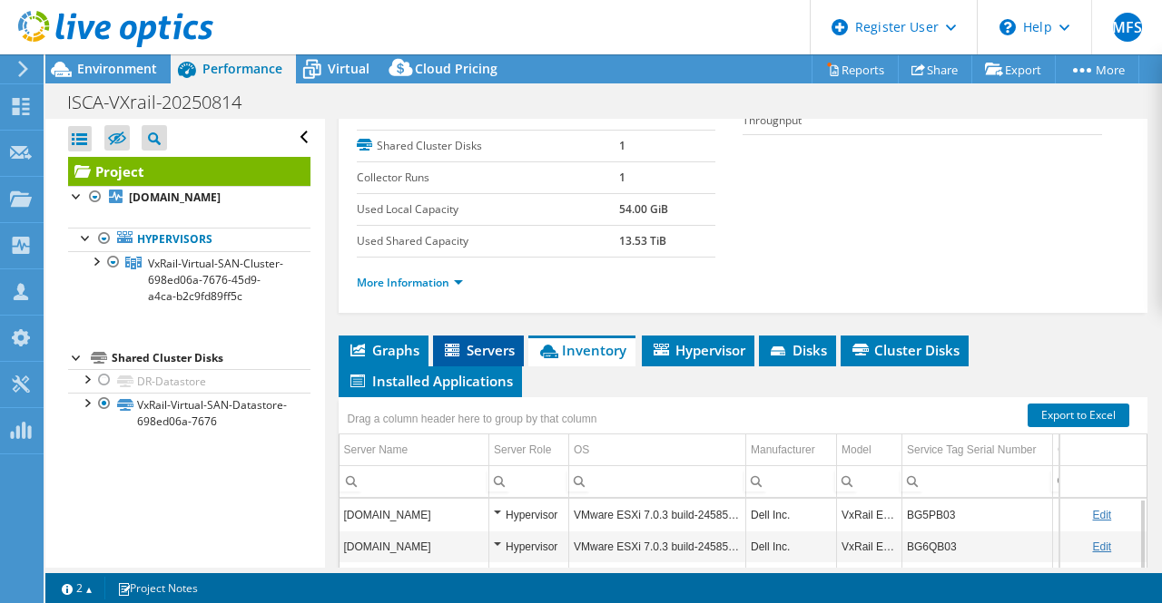
click at [480, 359] on span "Servers" at bounding box center [478, 350] width 73 height 18
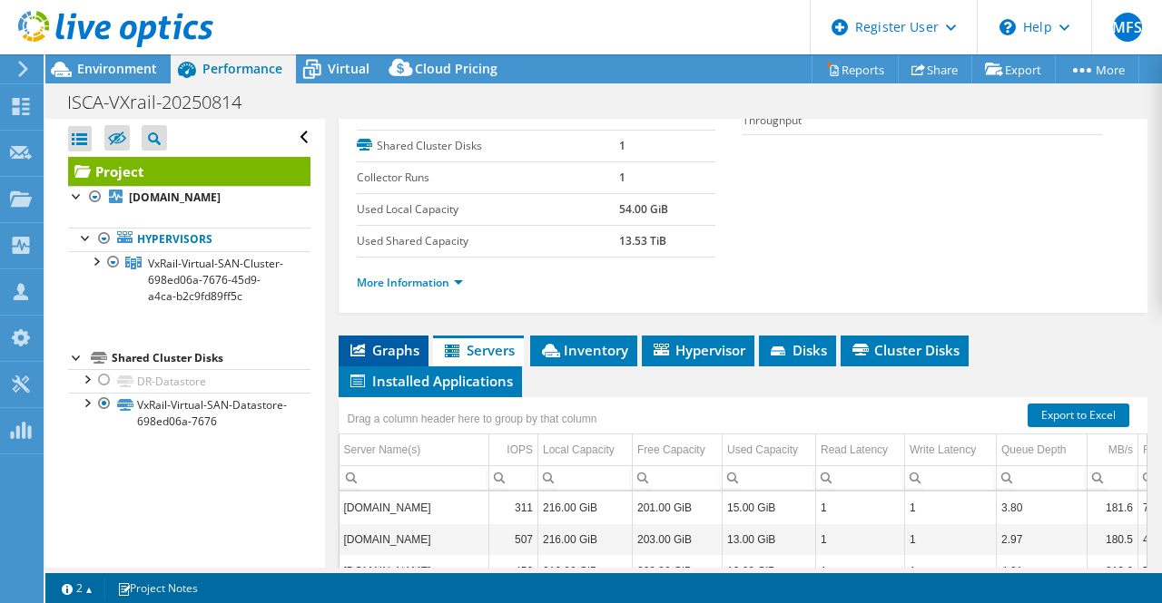
click at [406, 359] on span "Graphs" at bounding box center [384, 350] width 72 height 18
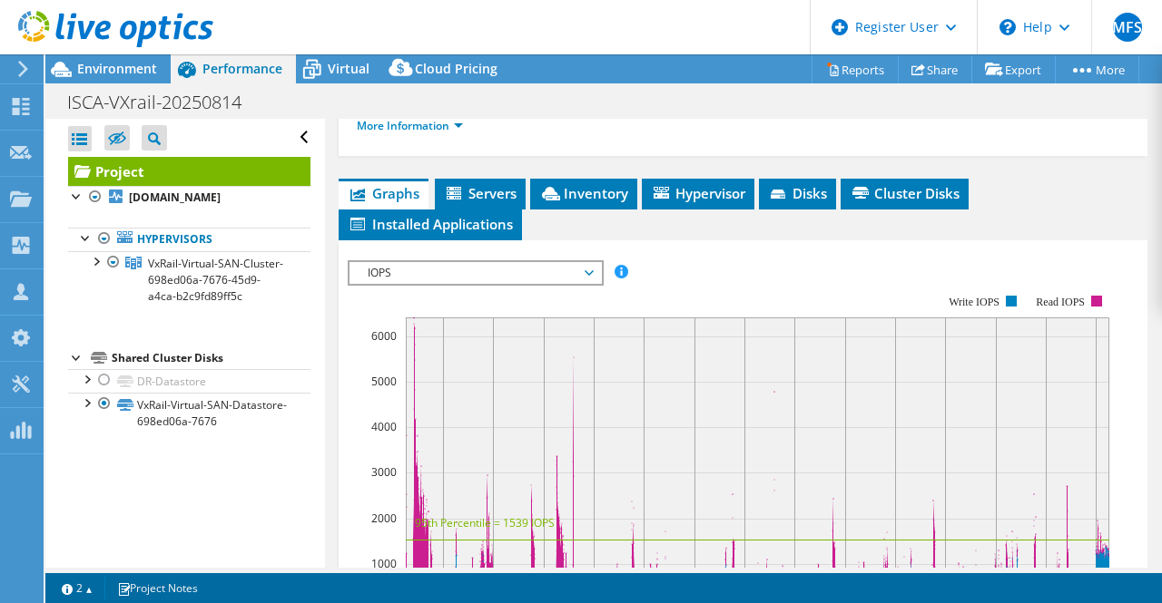
scroll to position [405, 0]
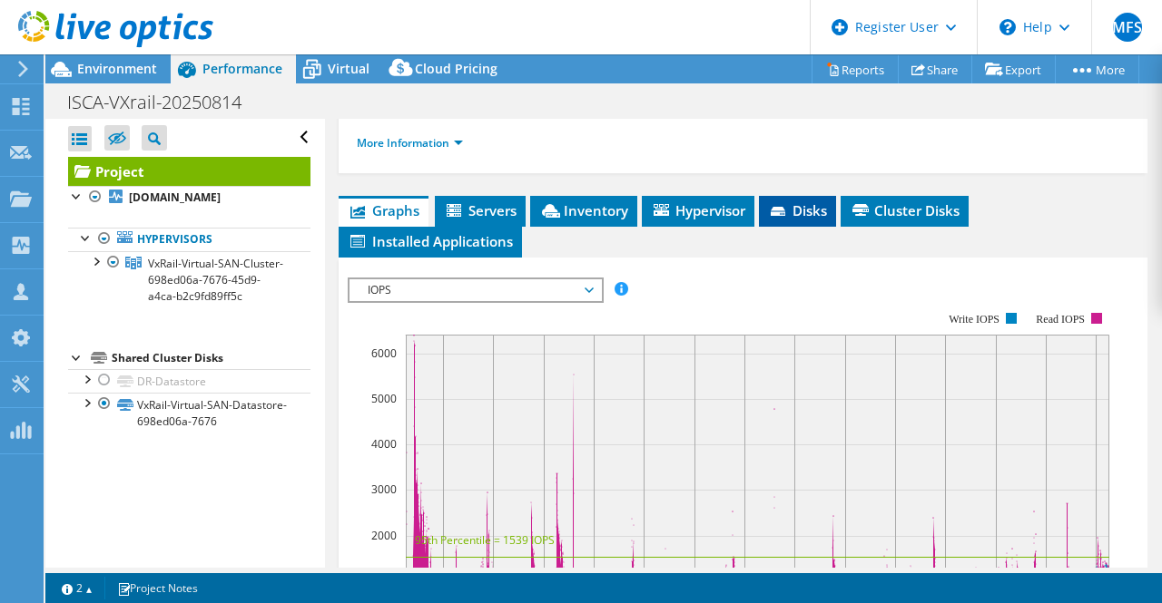
click at [785, 216] on icon at bounding box center [777, 211] width 15 height 9
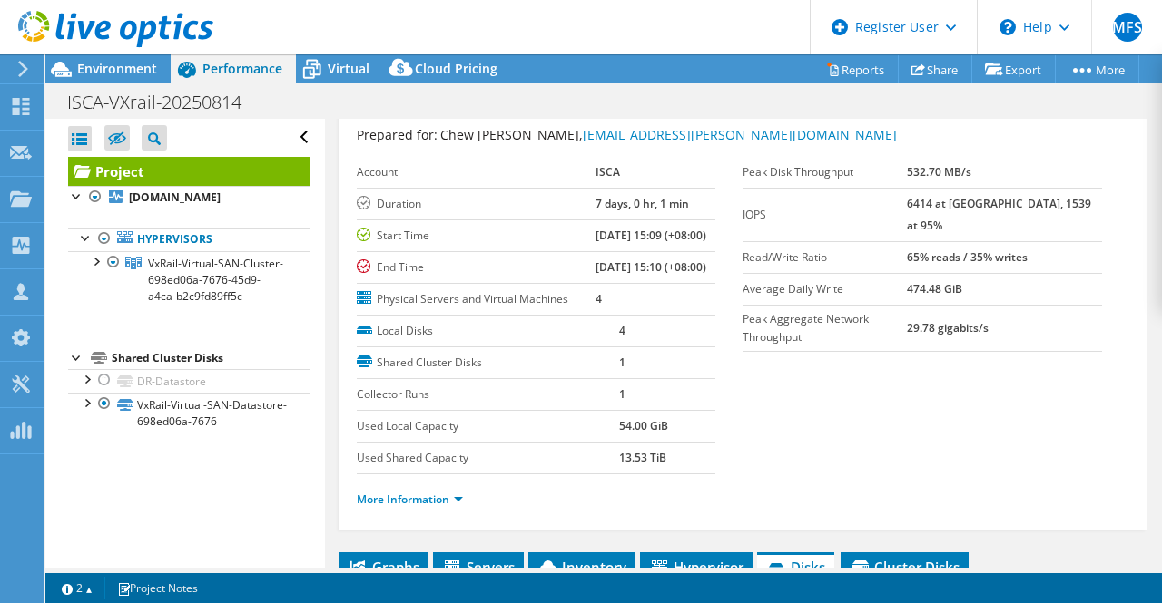
scroll to position [0, 0]
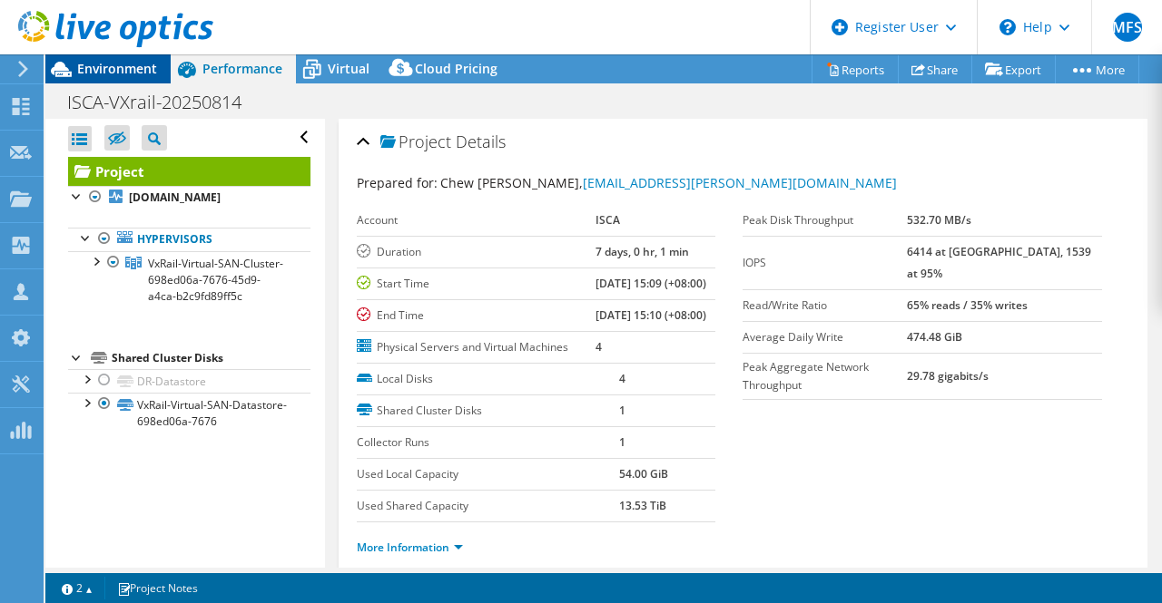
click at [109, 68] on span "Environment" at bounding box center [117, 68] width 80 height 17
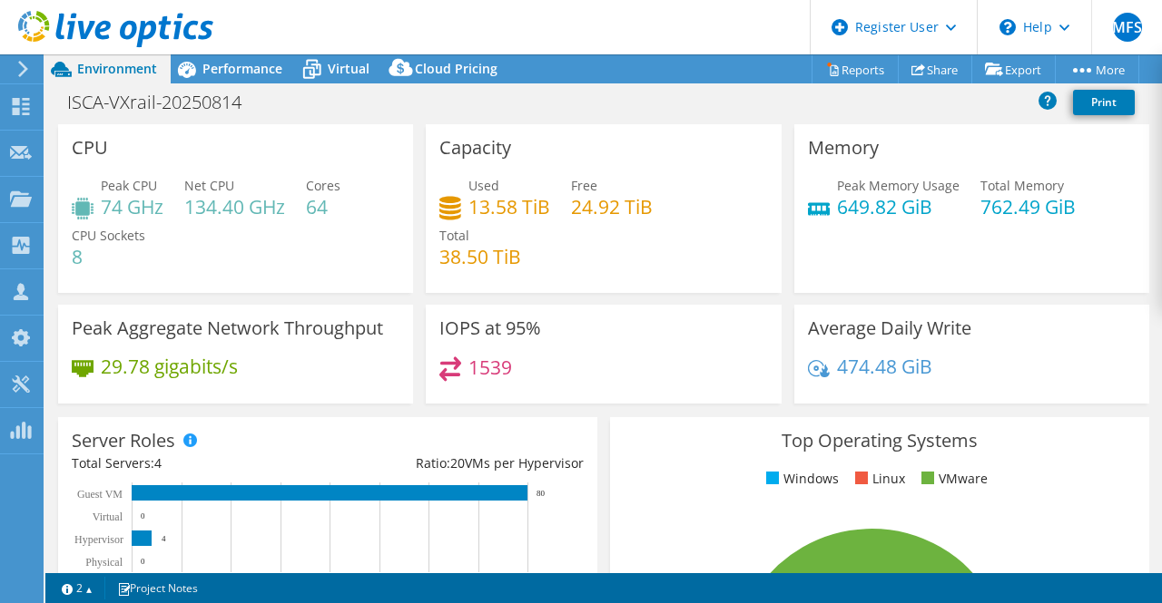
click at [317, 202] on h4 "64" at bounding box center [323, 207] width 34 height 20
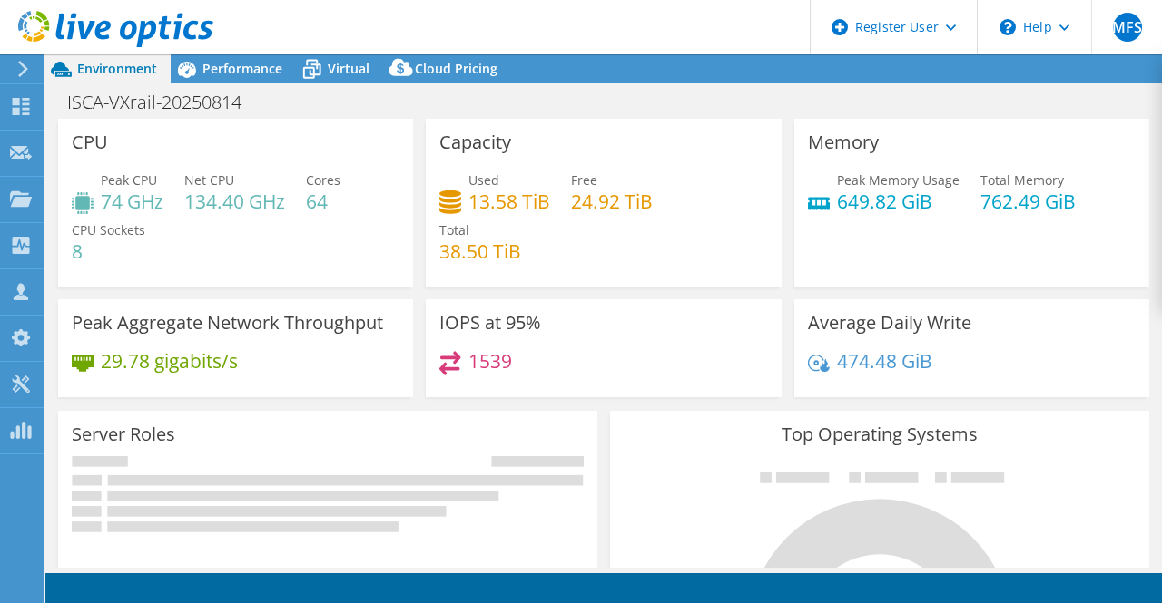
select select "USD"
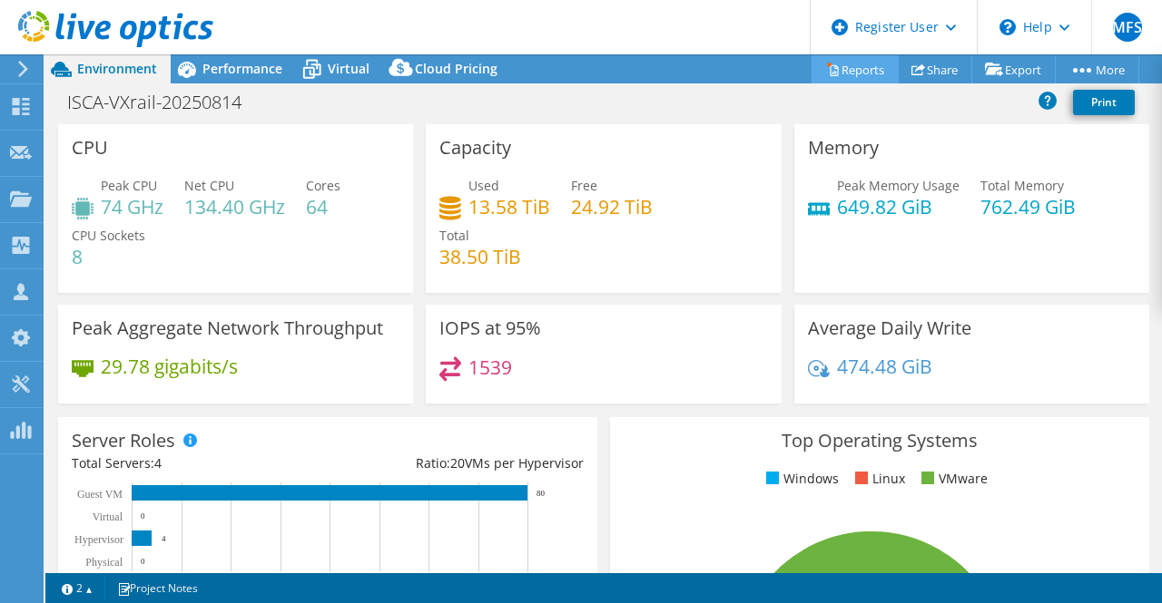
click at [856, 70] on link "Reports" at bounding box center [854, 69] width 87 height 28
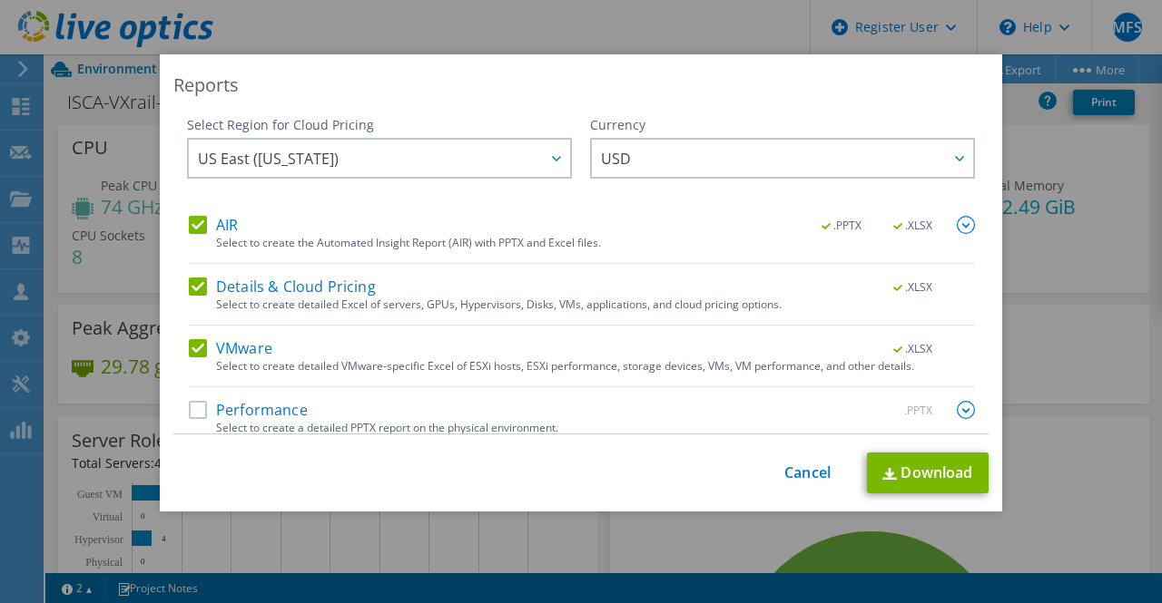
scroll to position [15, 0]
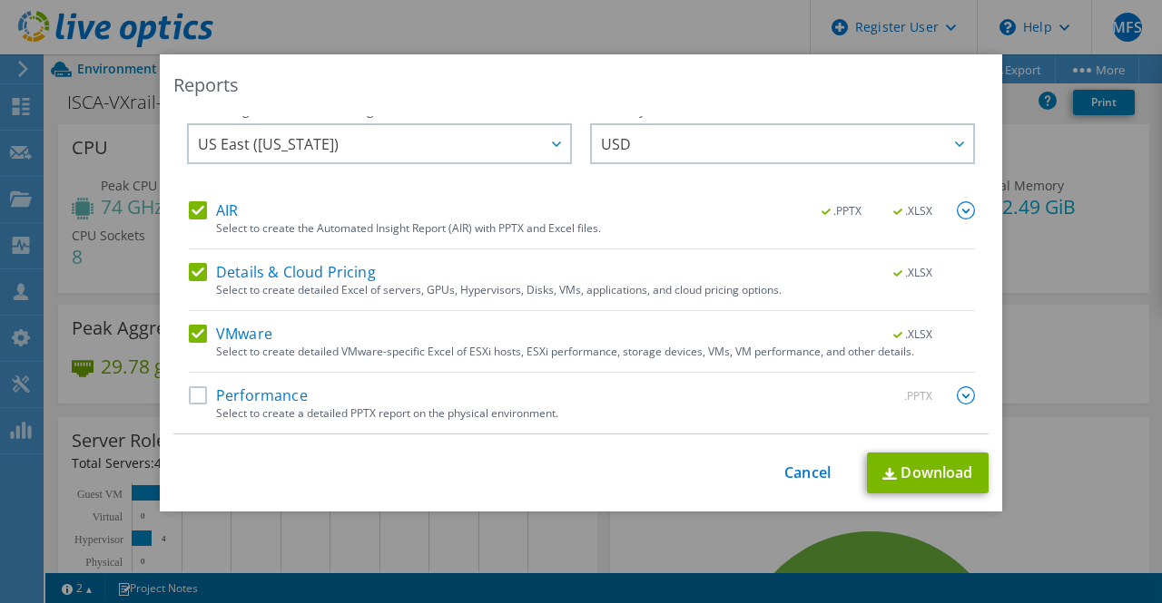
click at [189, 393] on label "Performance" at bounding box center [248, 396] width 119 height 18
click at [0, 0] on input "Performance" at bounding box center [0, 0] width 0 height 0
click at [947, 479] on link "Download" at bounding box center [928, 473] width 122 height 41
